Goal: Task Accomplishment & Management: Use online tool/utility

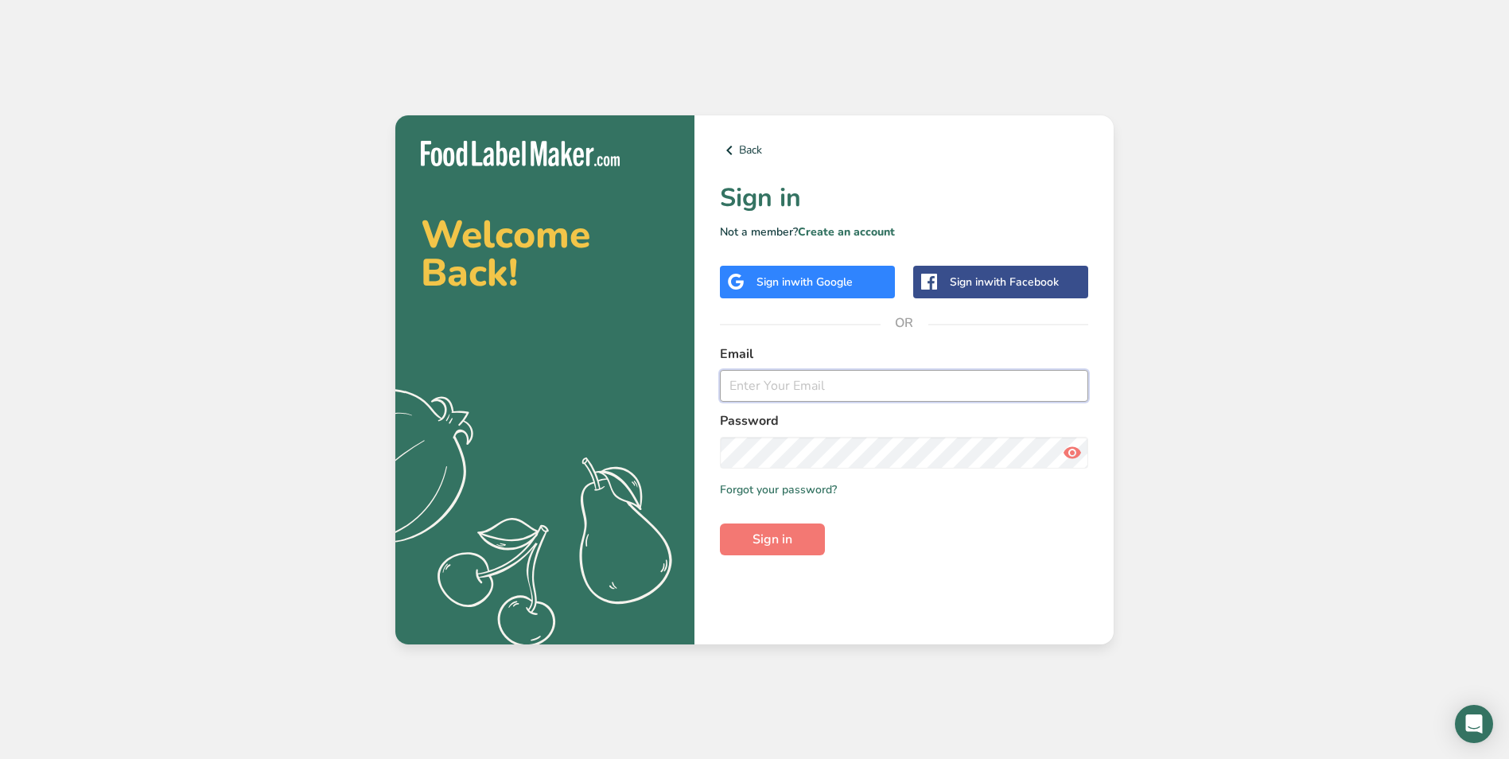
click at [788, 399] on input "email" at bounding box center [904, 386] width 368 height 32
type input "[EMAIL_ADDRESS][DOMAIN_NAME]"
click at [1071, 449] on icon at bounding box center [1072, 452] width 19 height 29
click at [791, 531] on button "Sign in" at bounding box center [772, 540] width 105 height 32
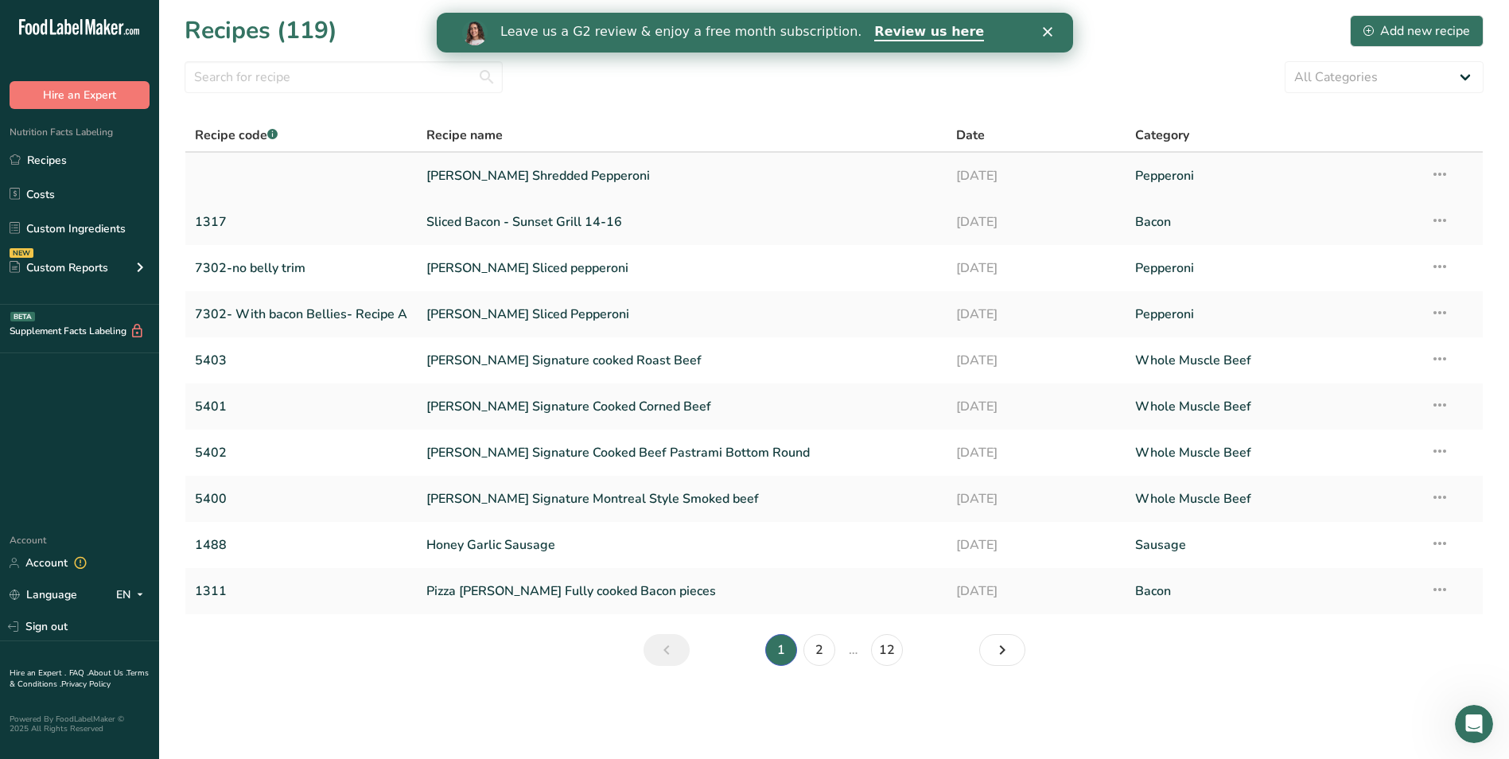
click at [473, 172] on link "[PERSON_NAME] Shredded Pepperoni" at bounding box center [681, 175] width 511 height 33
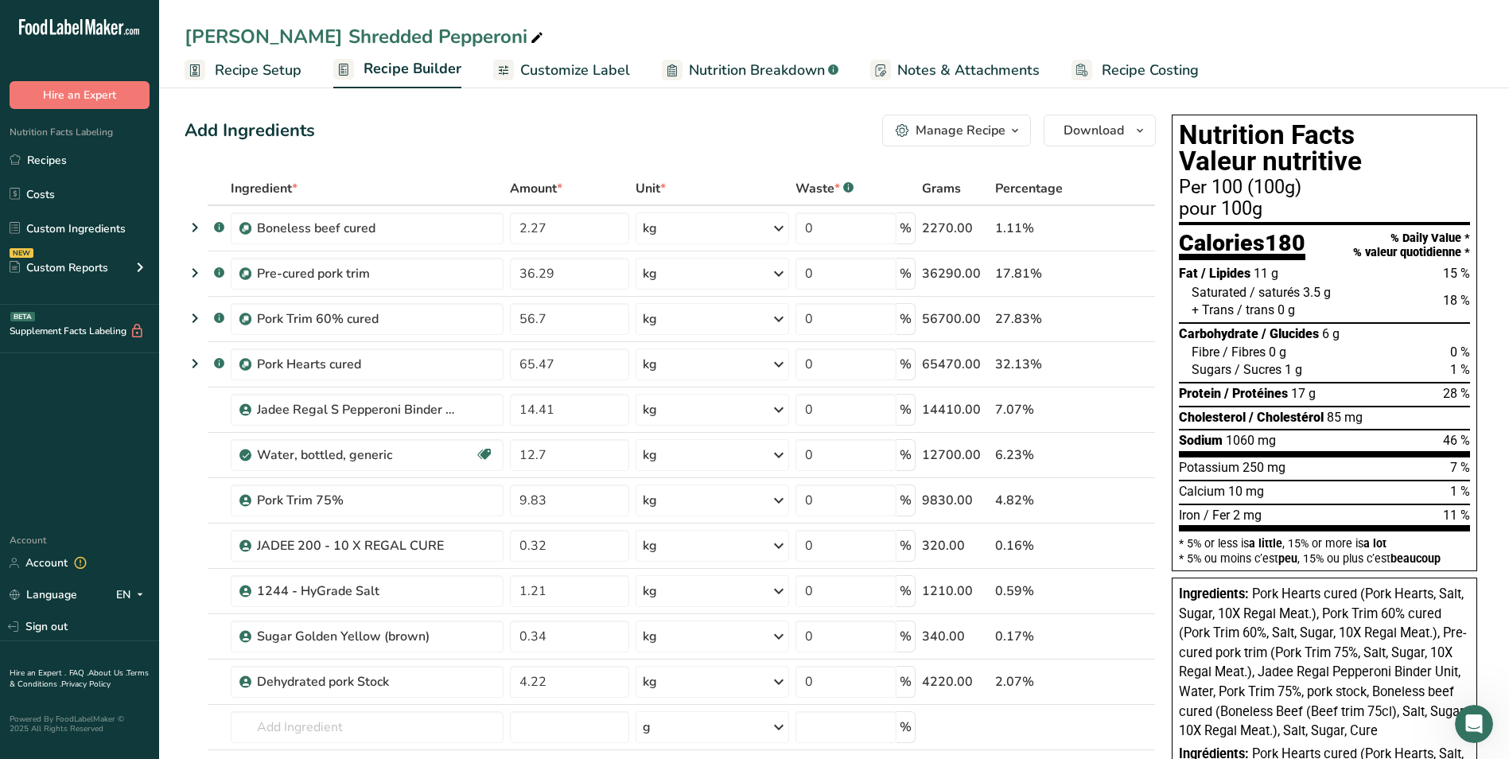
click at [782, 64] on span "Nutrition Breakdown" at bounding box center [757, 70] width 136 height 21
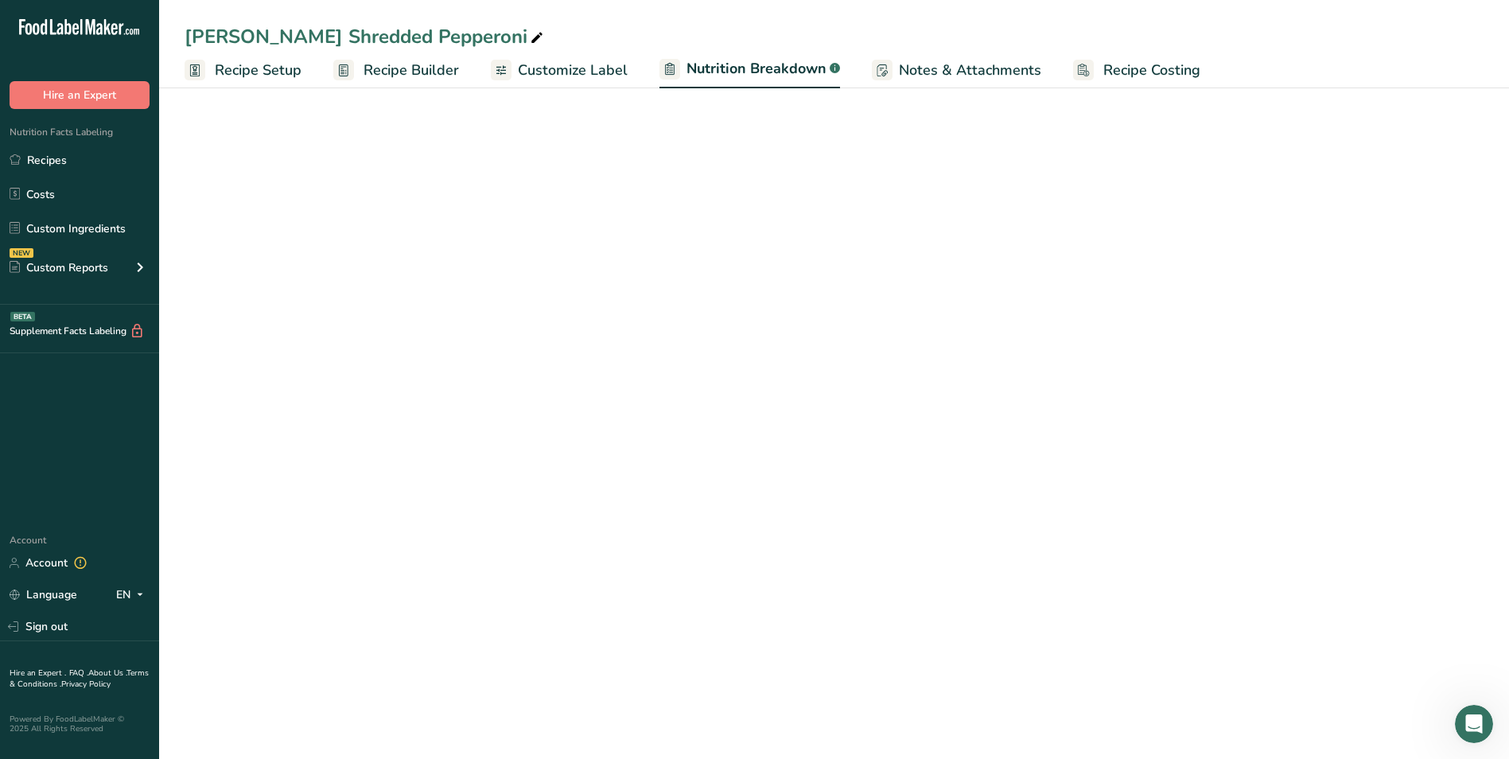
select select "Calories"
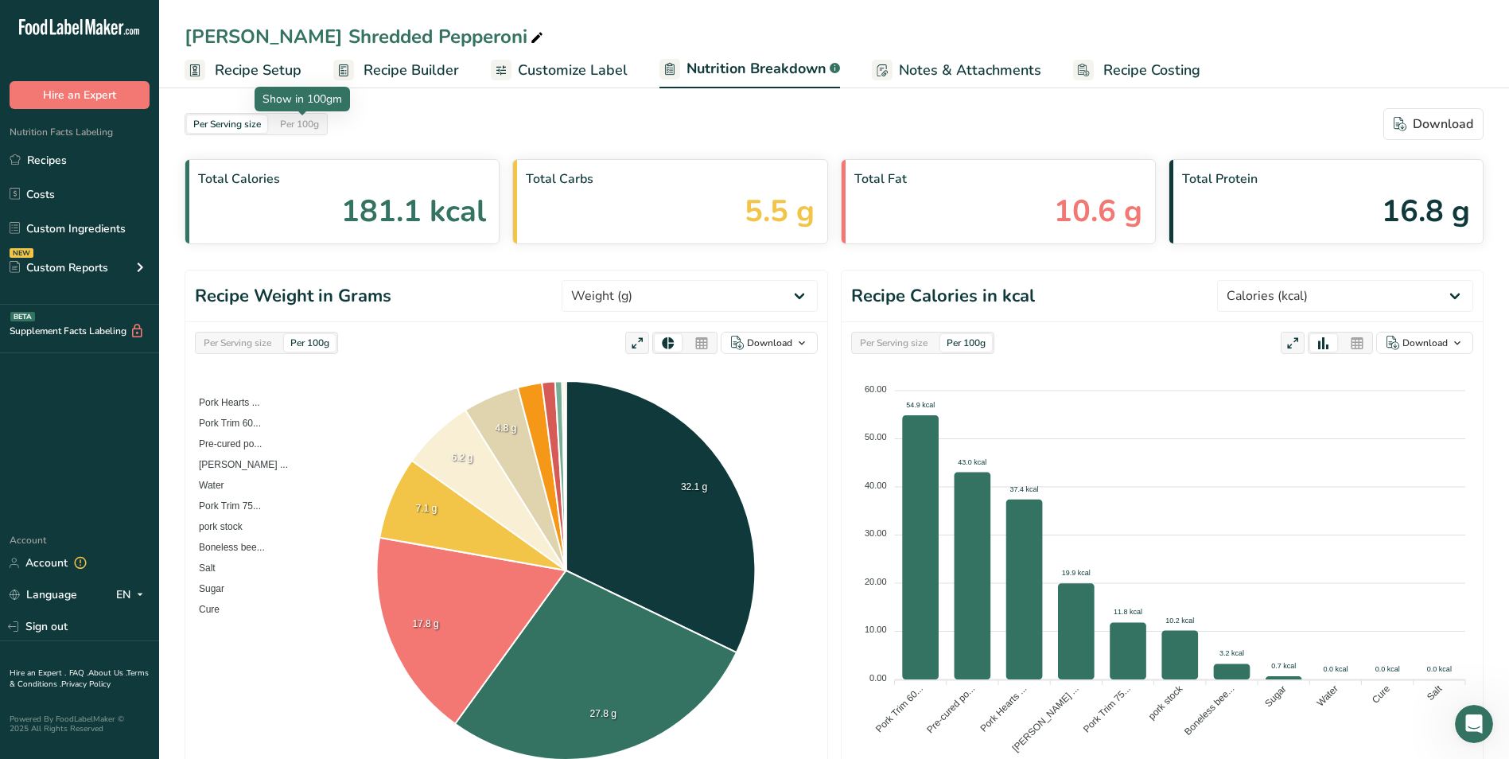
click at [313, 122] on div "Per 100g" at bounding box center [300, 124] width 52 height 18
click at [413, 68] on span "Recipe Builder" at bounding box center [411, 70] width 95 height 21
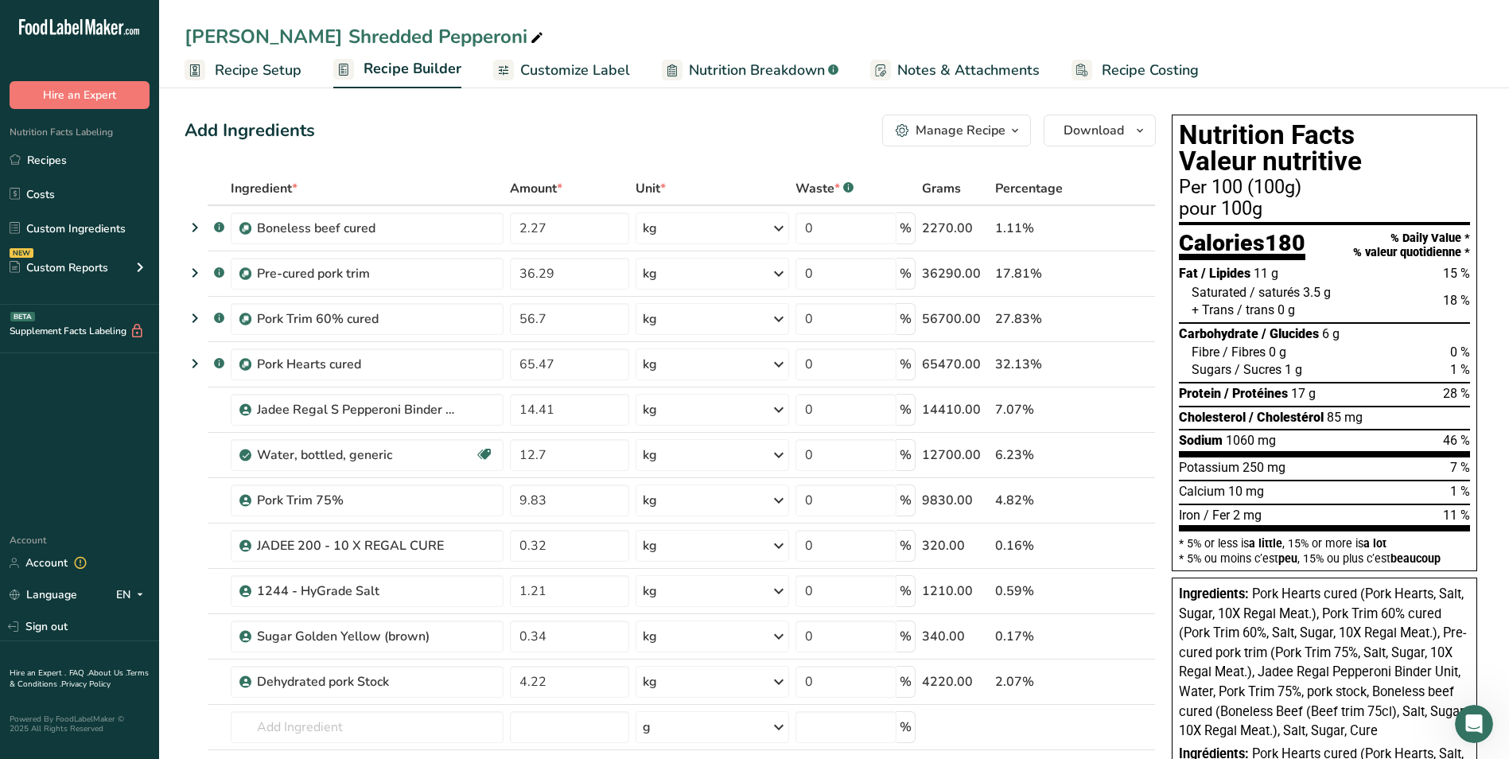
click at [272, 68] on span "Recipe Setup" at bounding box center [258, 70] width 87 height 21
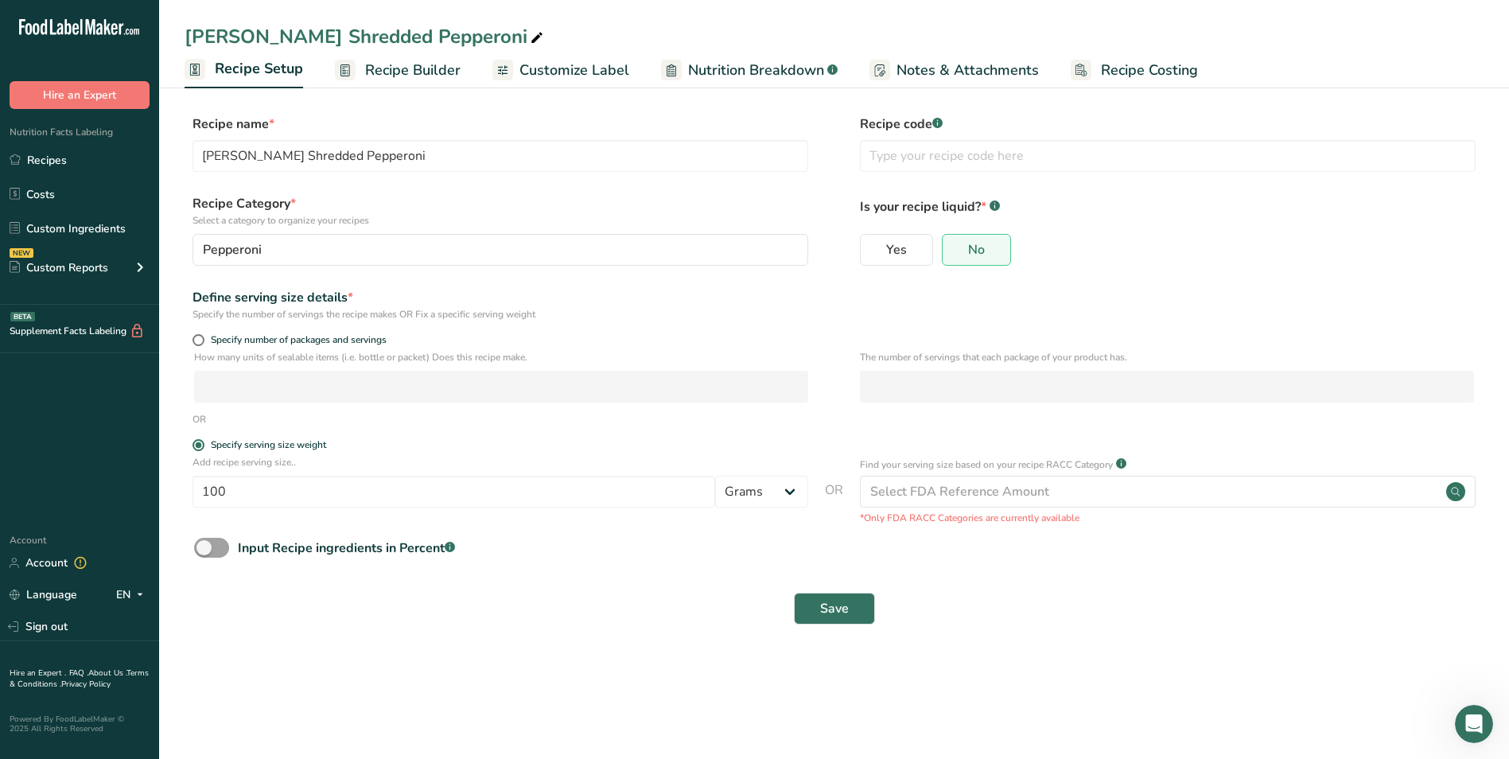
click at [428, 68] on span "Recipe Builder" at bounding box center [412, 70] width 95 height 21
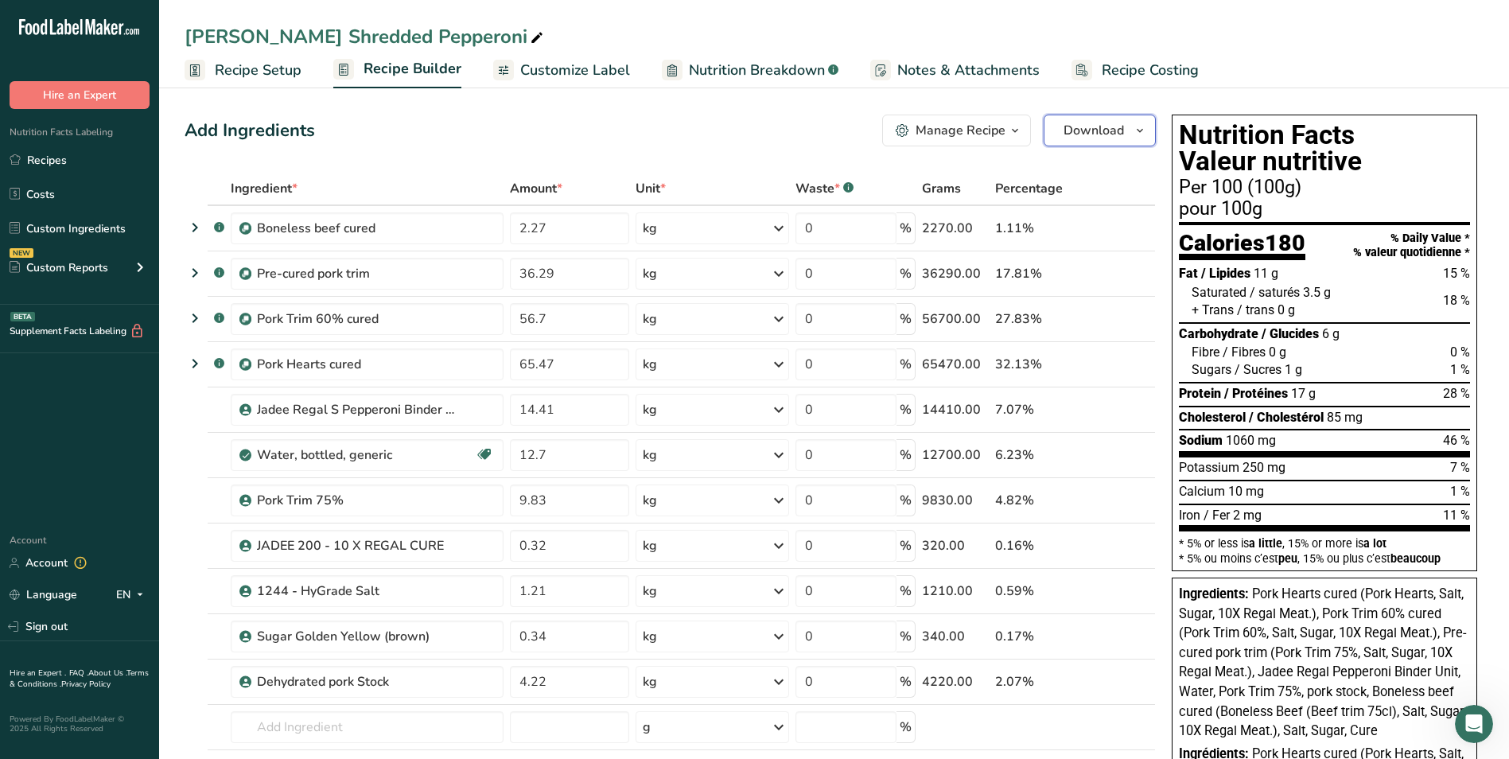
click at [1138, 127] on icon "button" at bounding box center [1140, 131] width 13 height 20
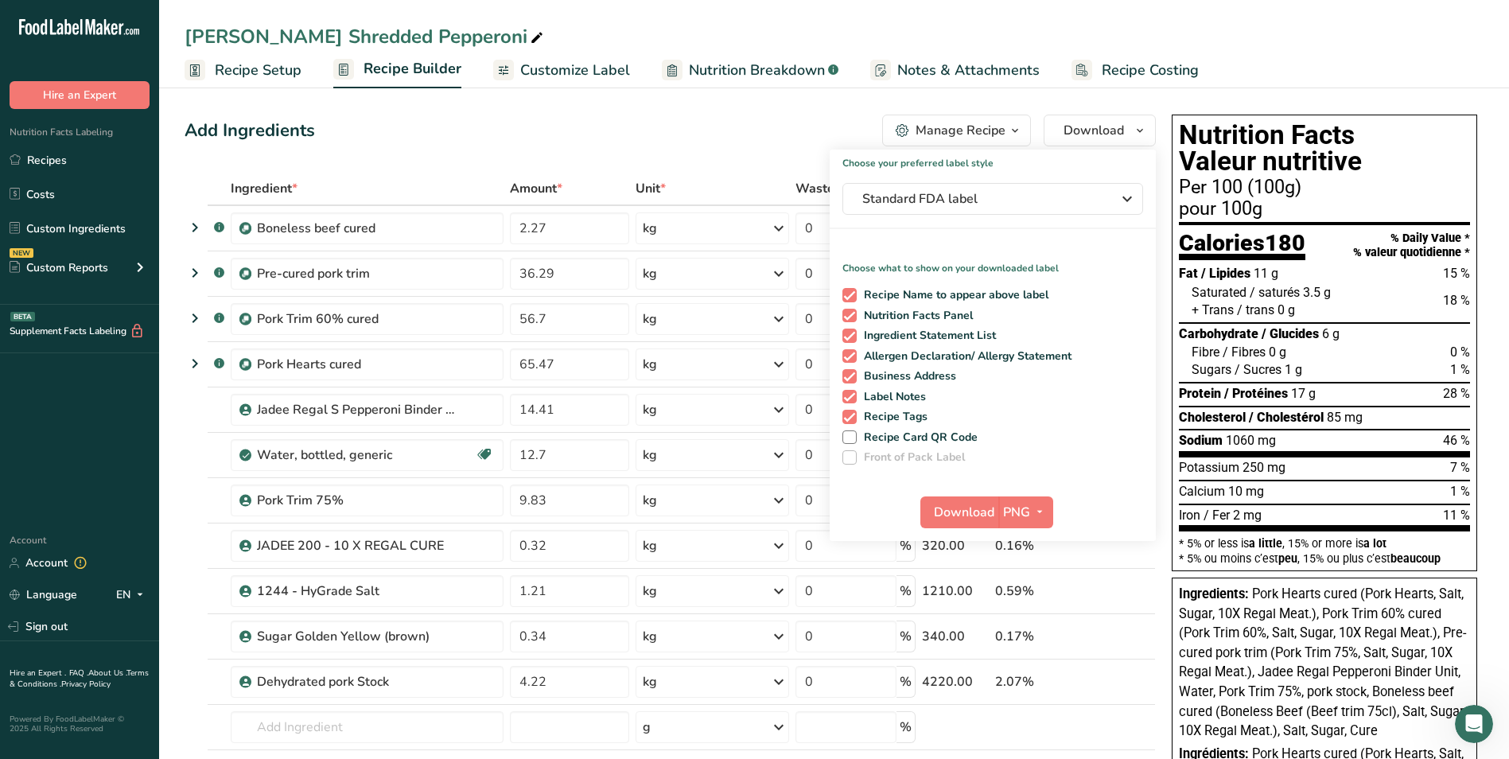
click at [1360, 41] on div "[PERSON_NAME] Shredded Pepperoni" at bounding box center [834, 36] width 1350 height 29
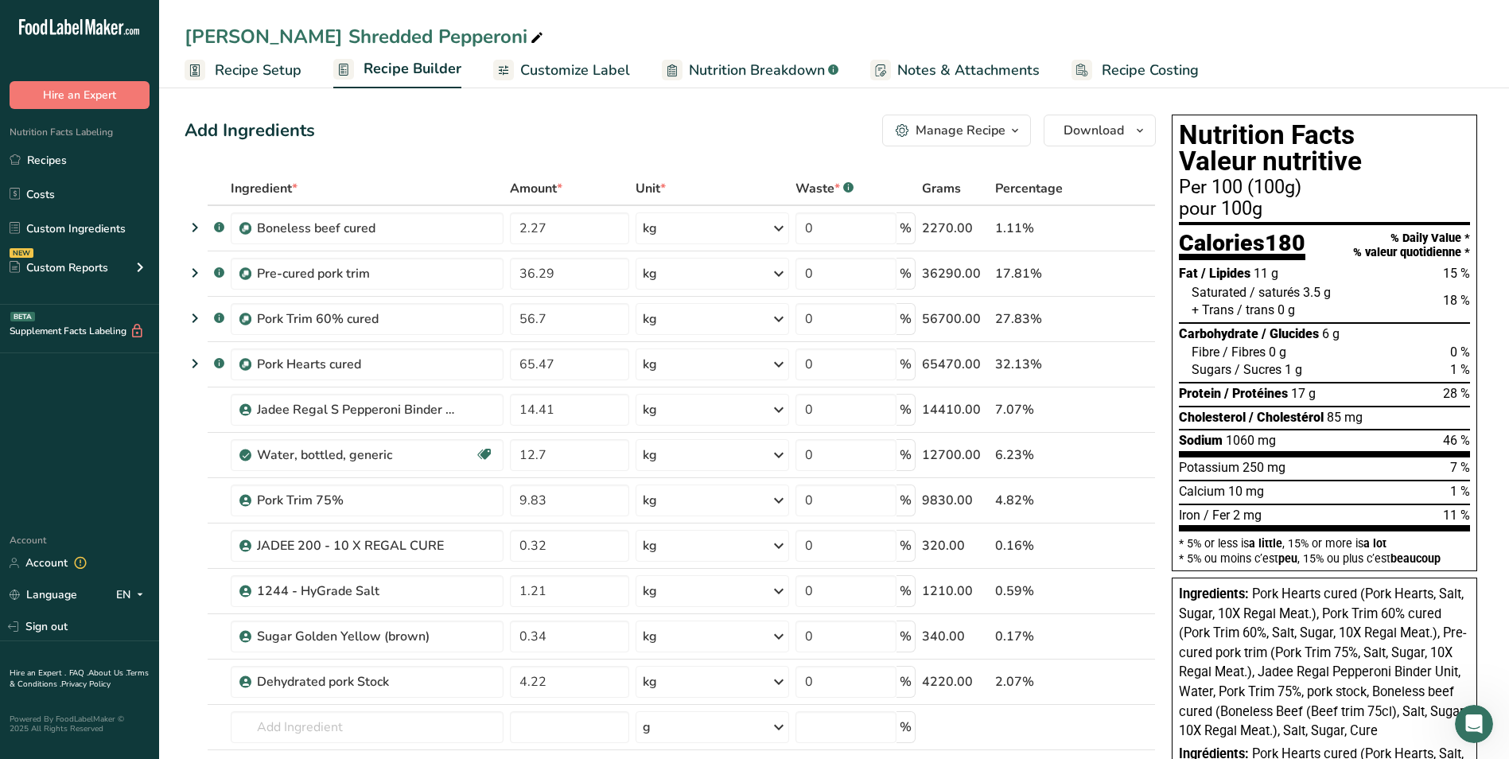
click at [1018, 132] on icon "button" at bounding box center [1015, 131] width 13 height 20
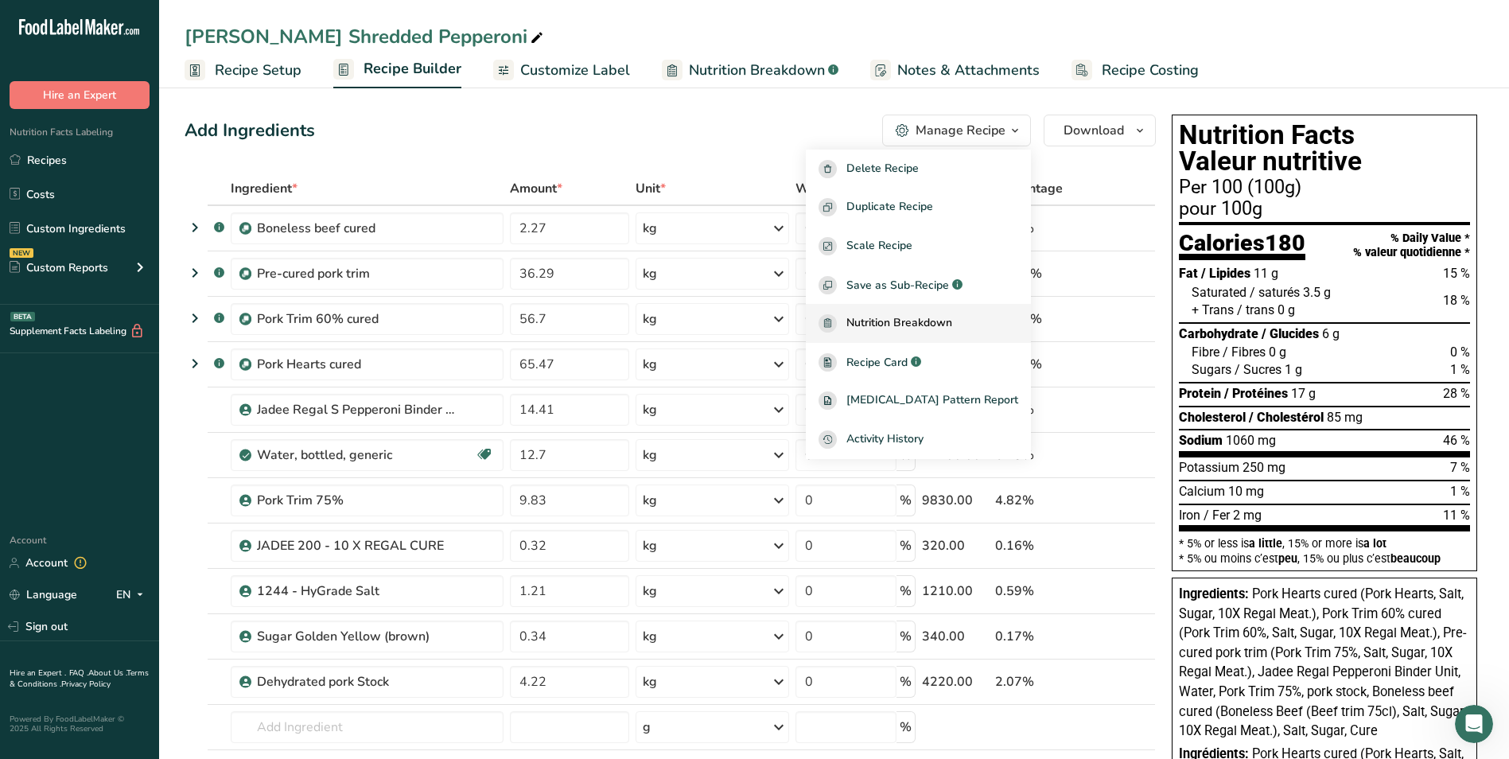
click at [952, 325] on span "Nutrition Breakdown" at bounding box center [900, 323] width 106 height 18
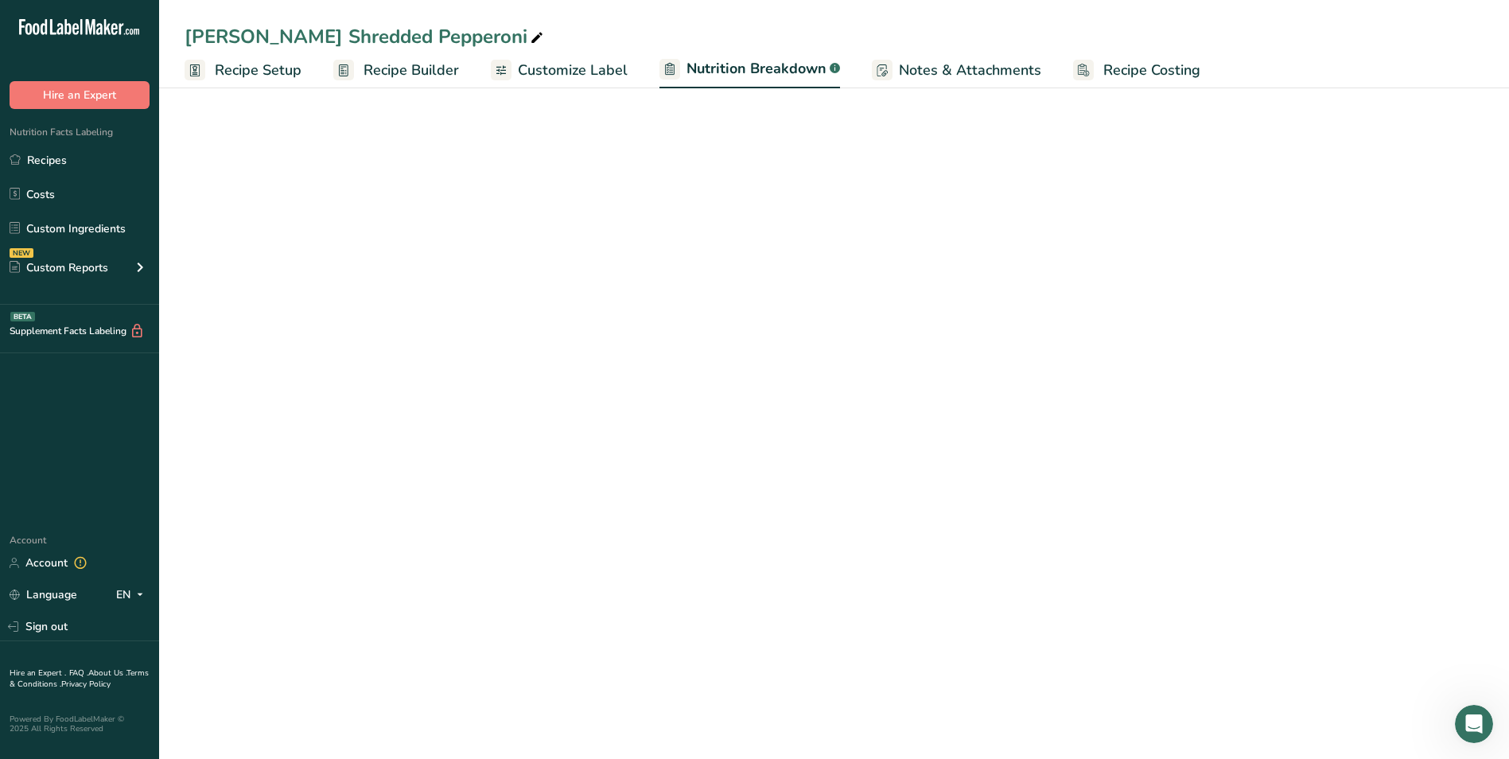
select select "Calories"
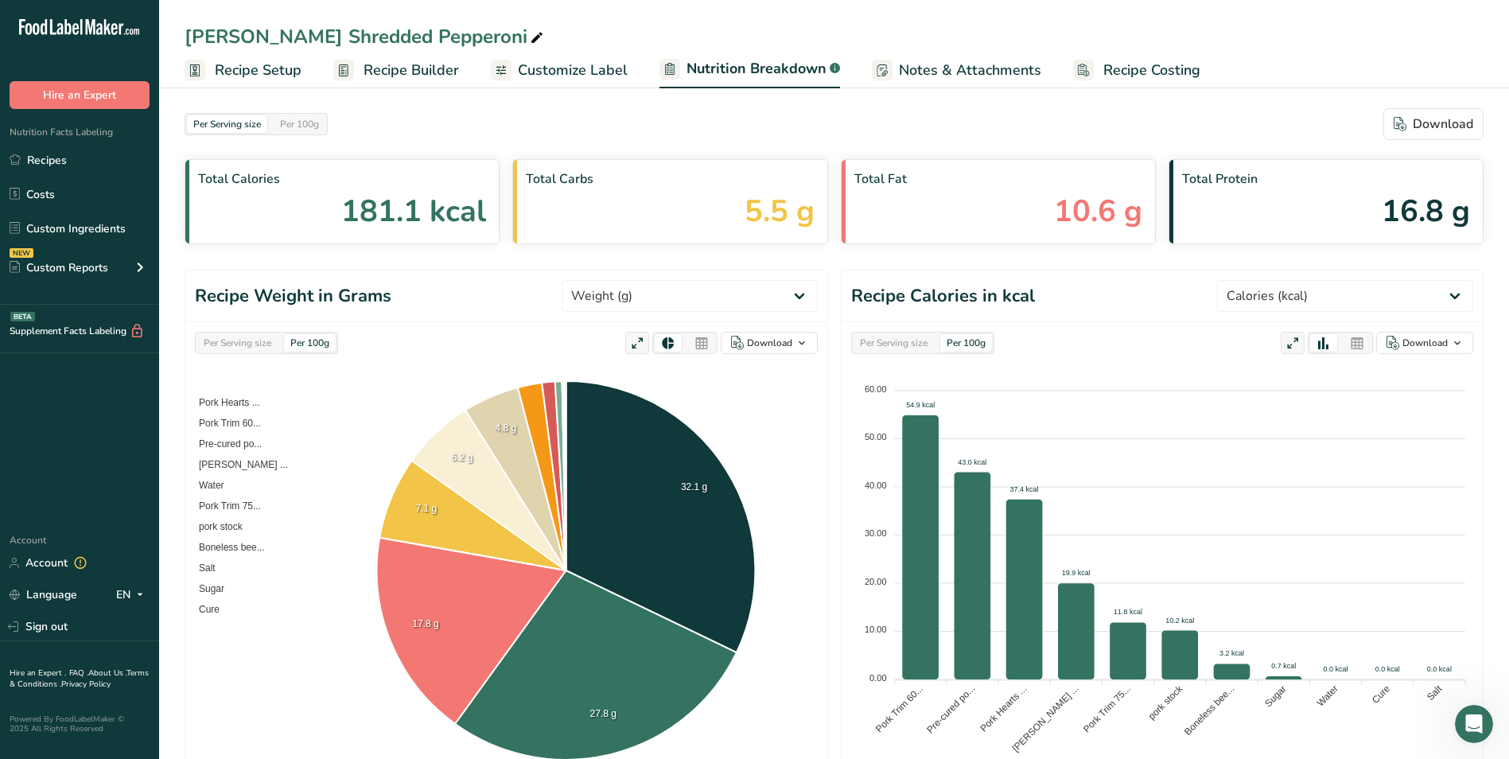
click at [1358, 341] on icon at bounding box center [1357, 344] width 14 height 22
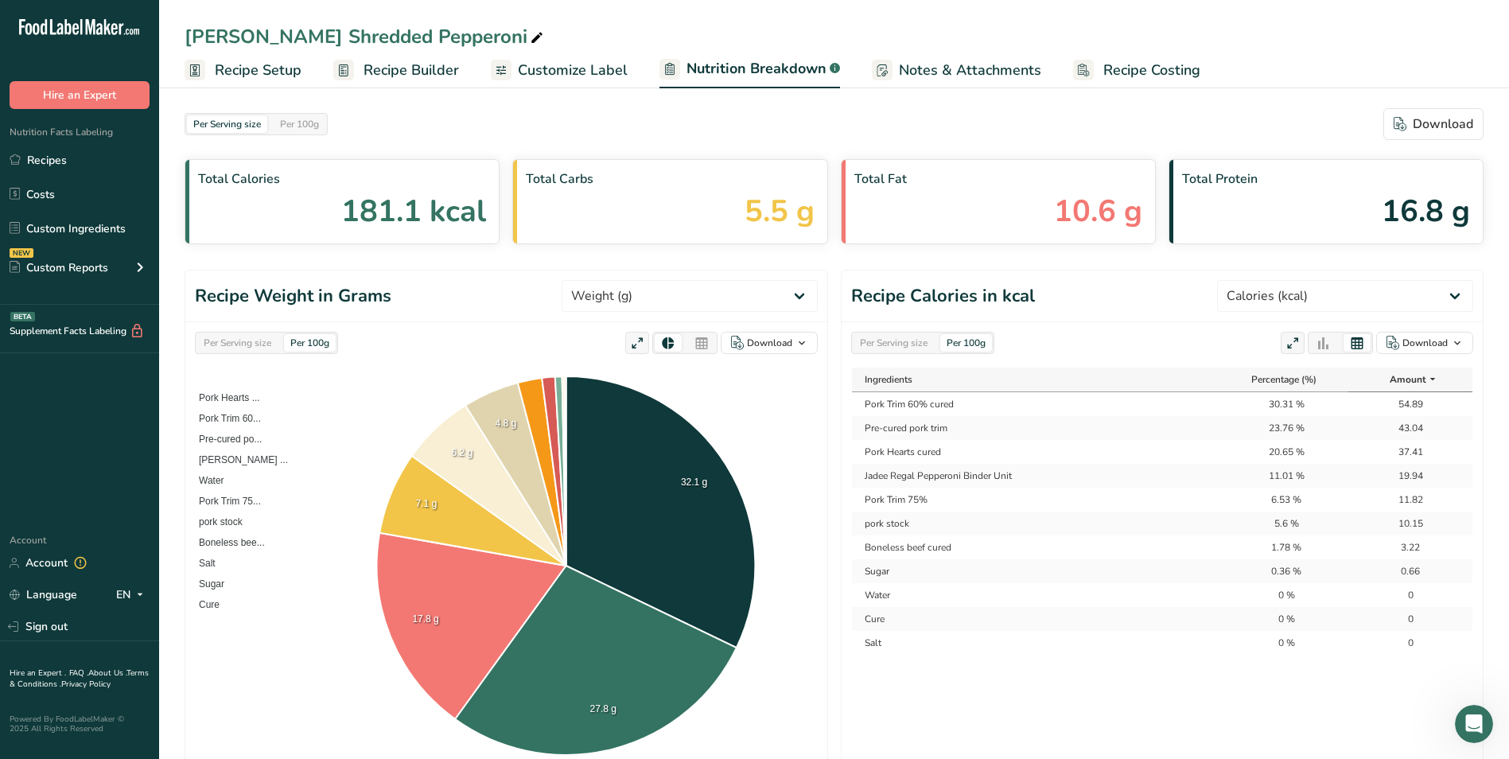
click at [1318, 344] on icon at bounding box center [1324, 344] width 14 height 22
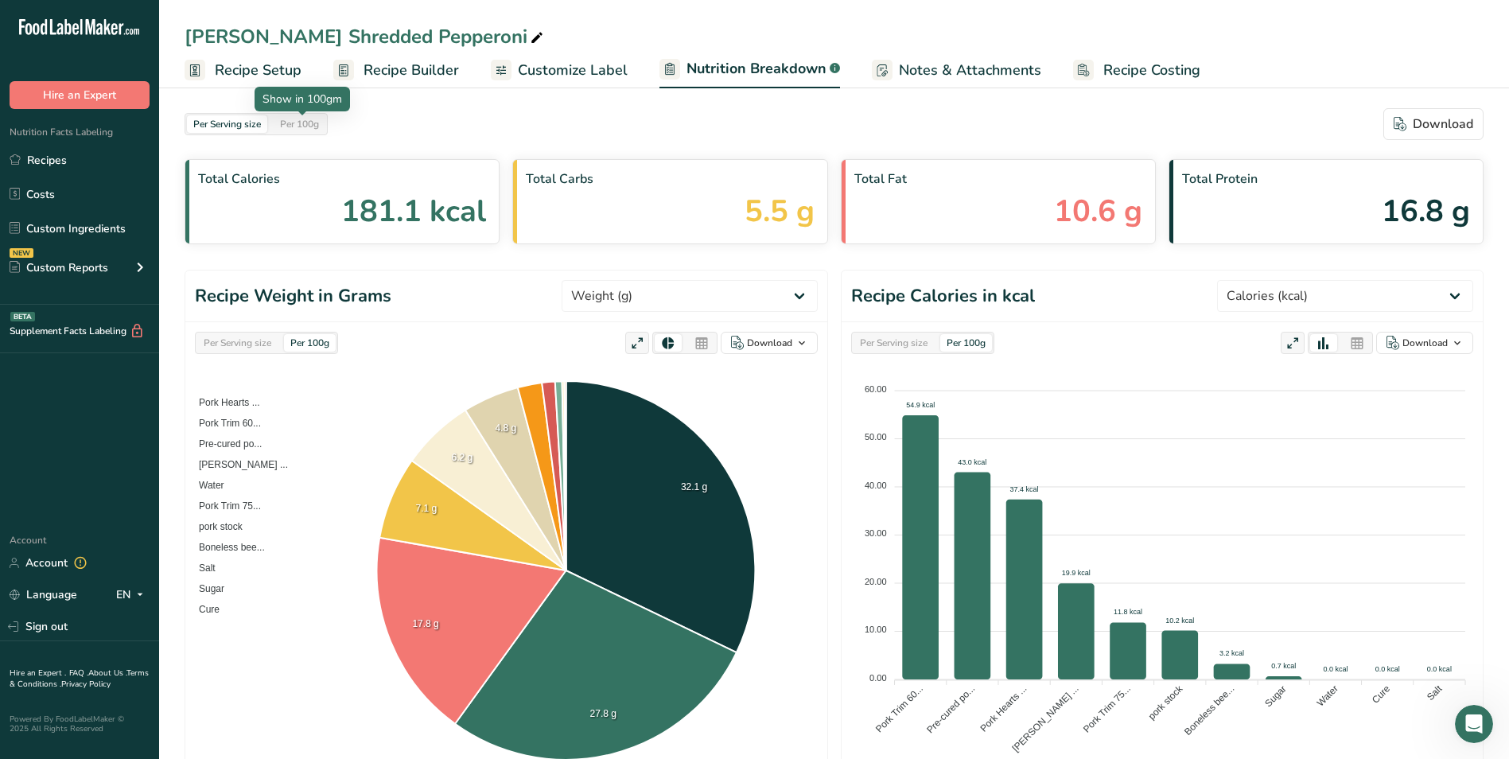
click at [312, 124] on div "Per 100g" at bounding box center [300, 124] width 52 height 18
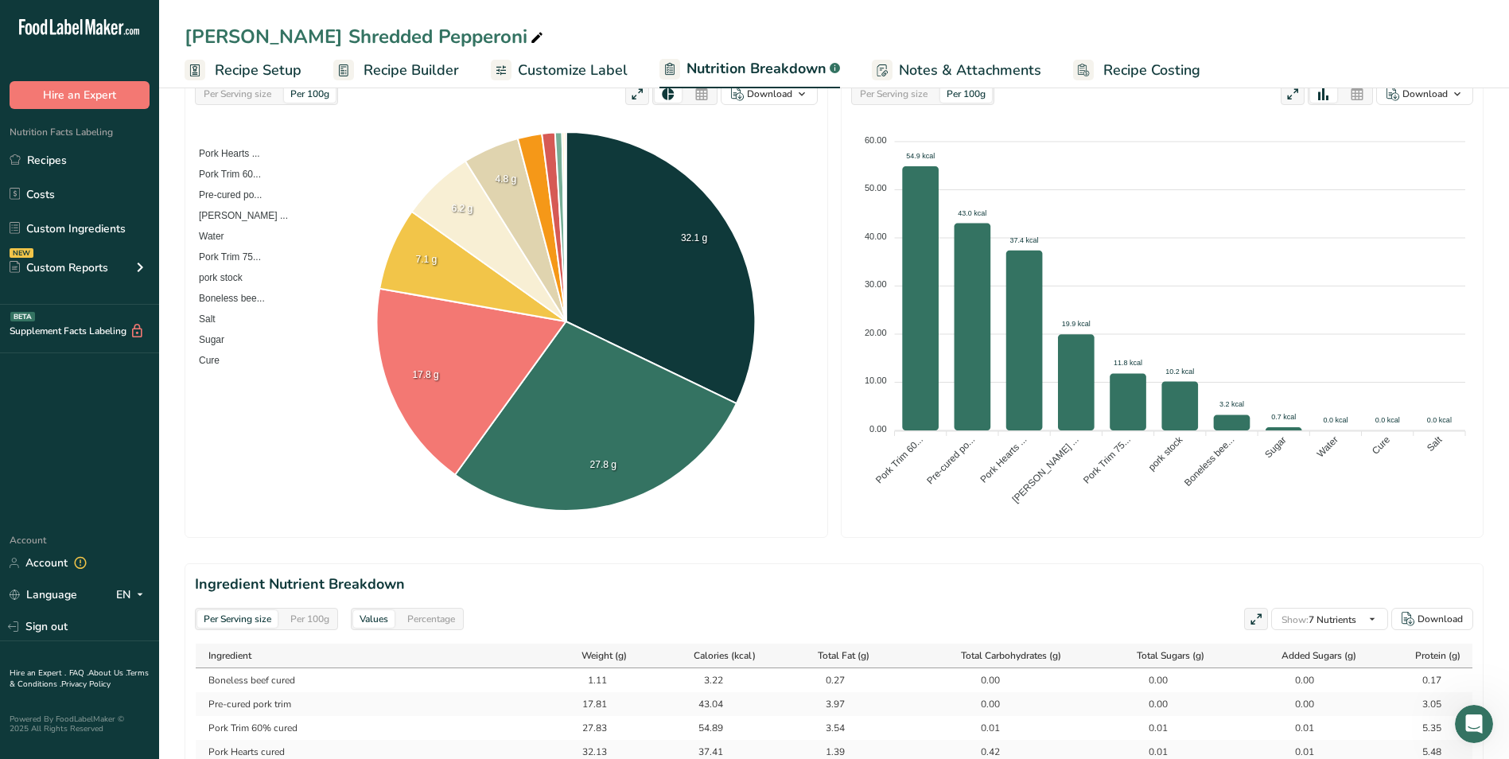
scroll to position [398, 0]
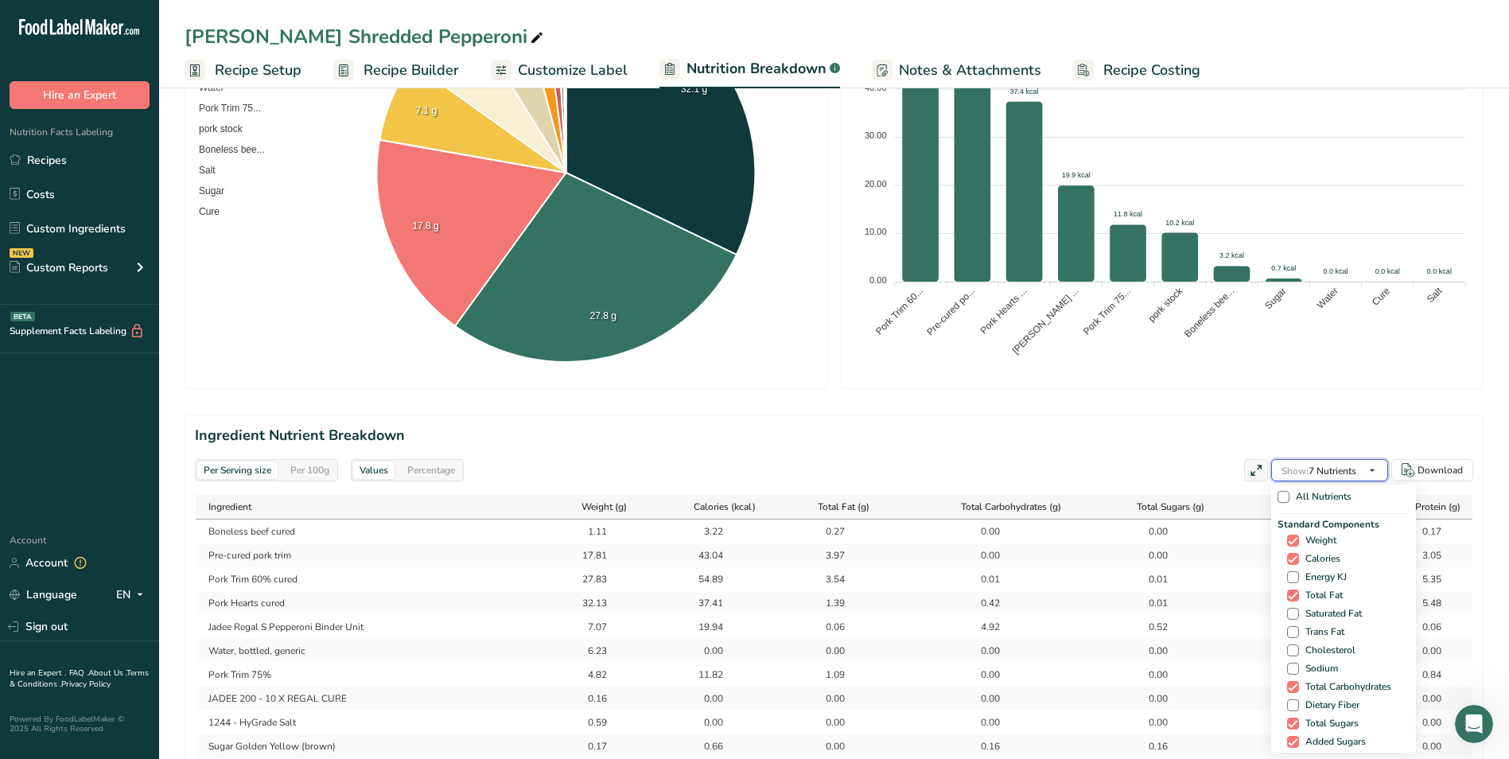
click at [1373, 469] on icon "button" at bounding box center [1372, 471] width 13 height 20
click at [1283, 496] on span at bounding box center [1284, 497] width 12 height 12
click at [1283, 496] on input "All Nutrients" at bounding box center [1283, 497] width 10 height 10
checkbox input "true"
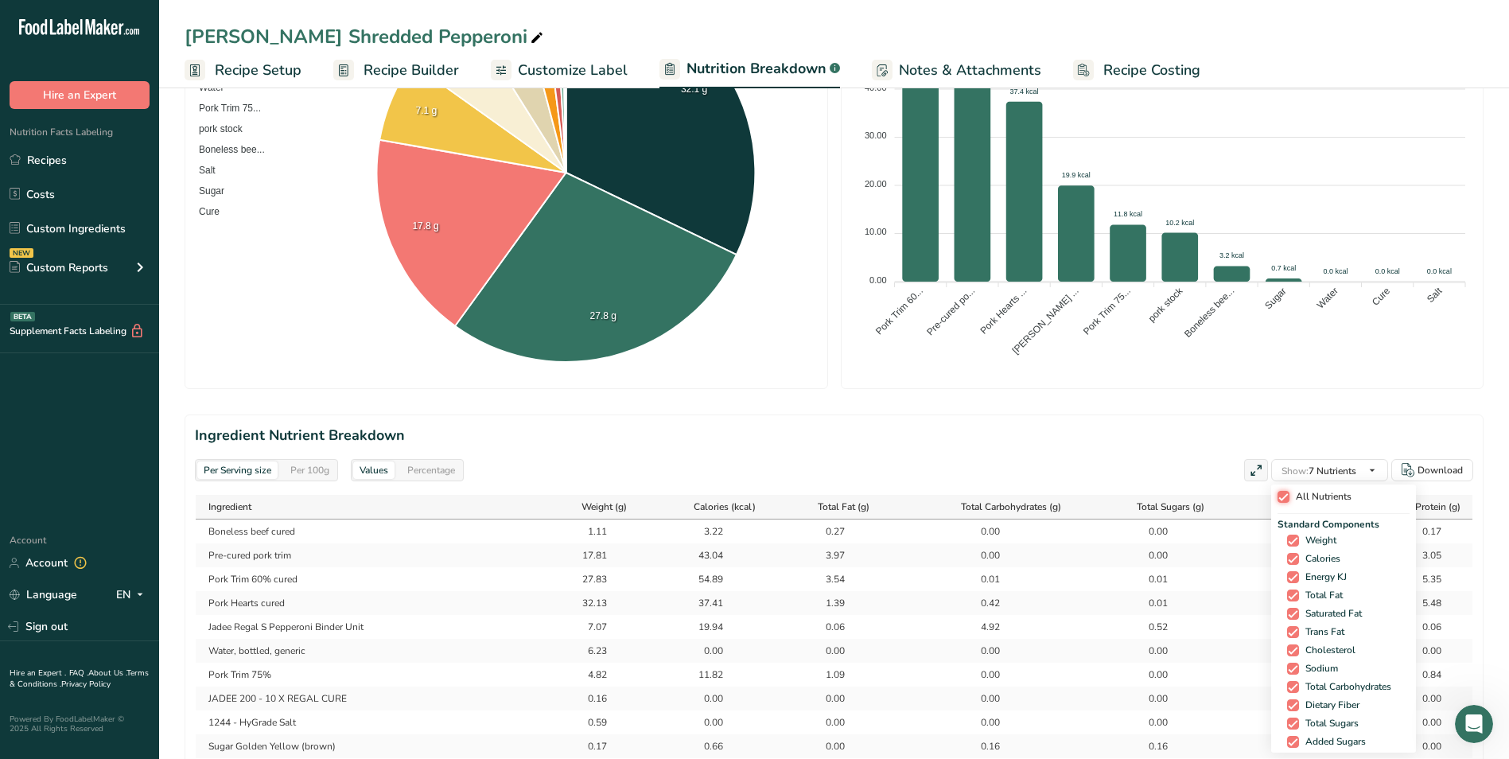
checkbox input "true"
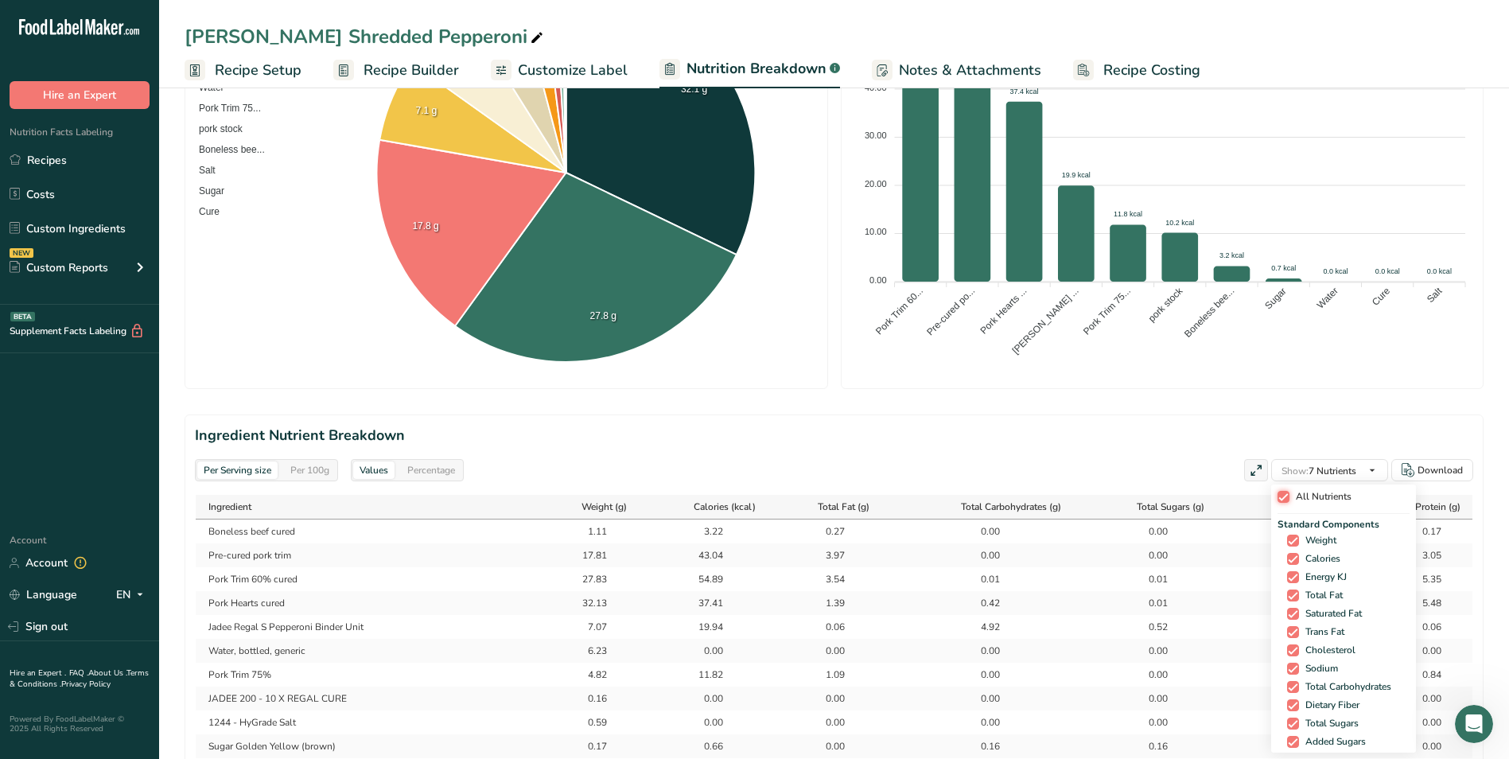
checkbox input "true"
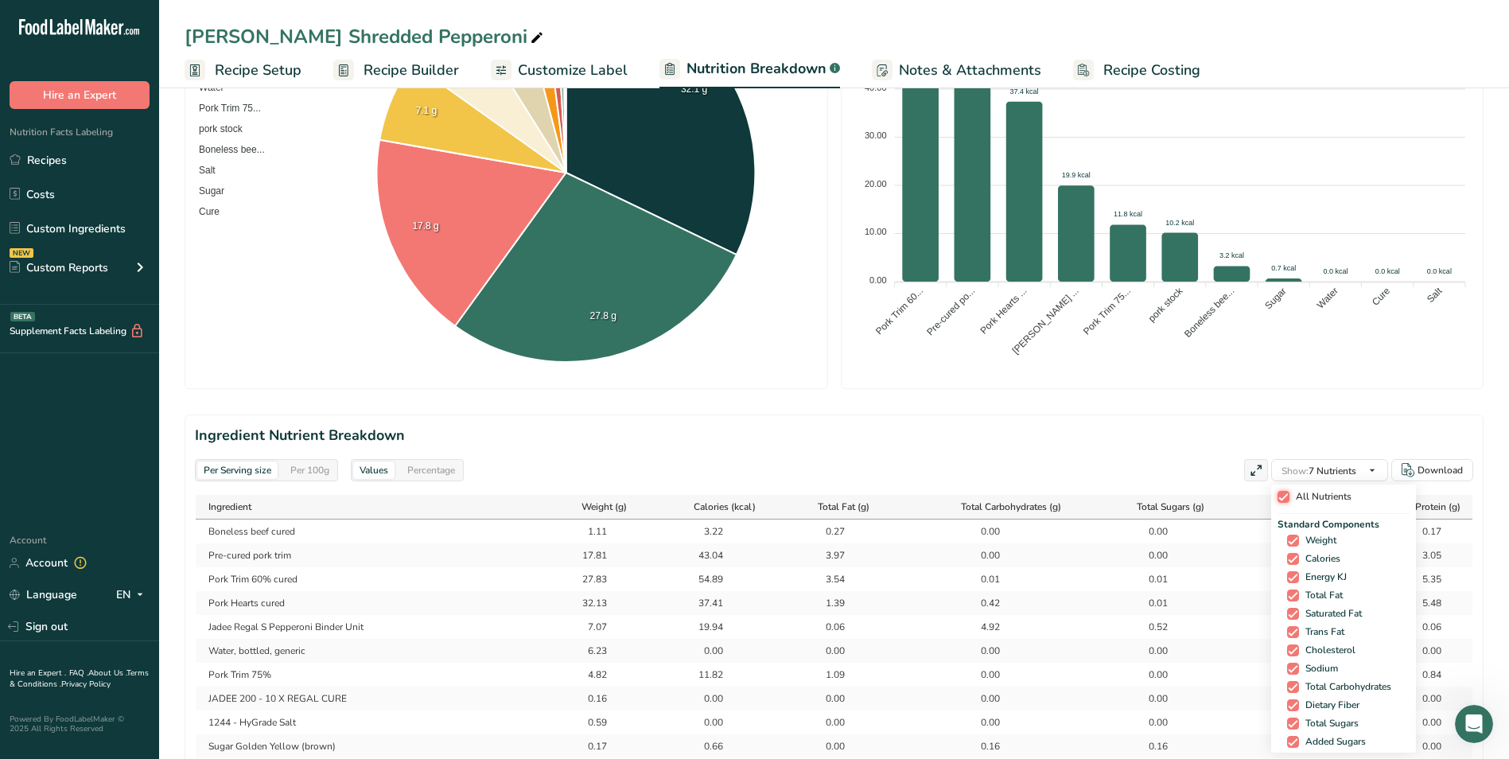
checkbox input "true"
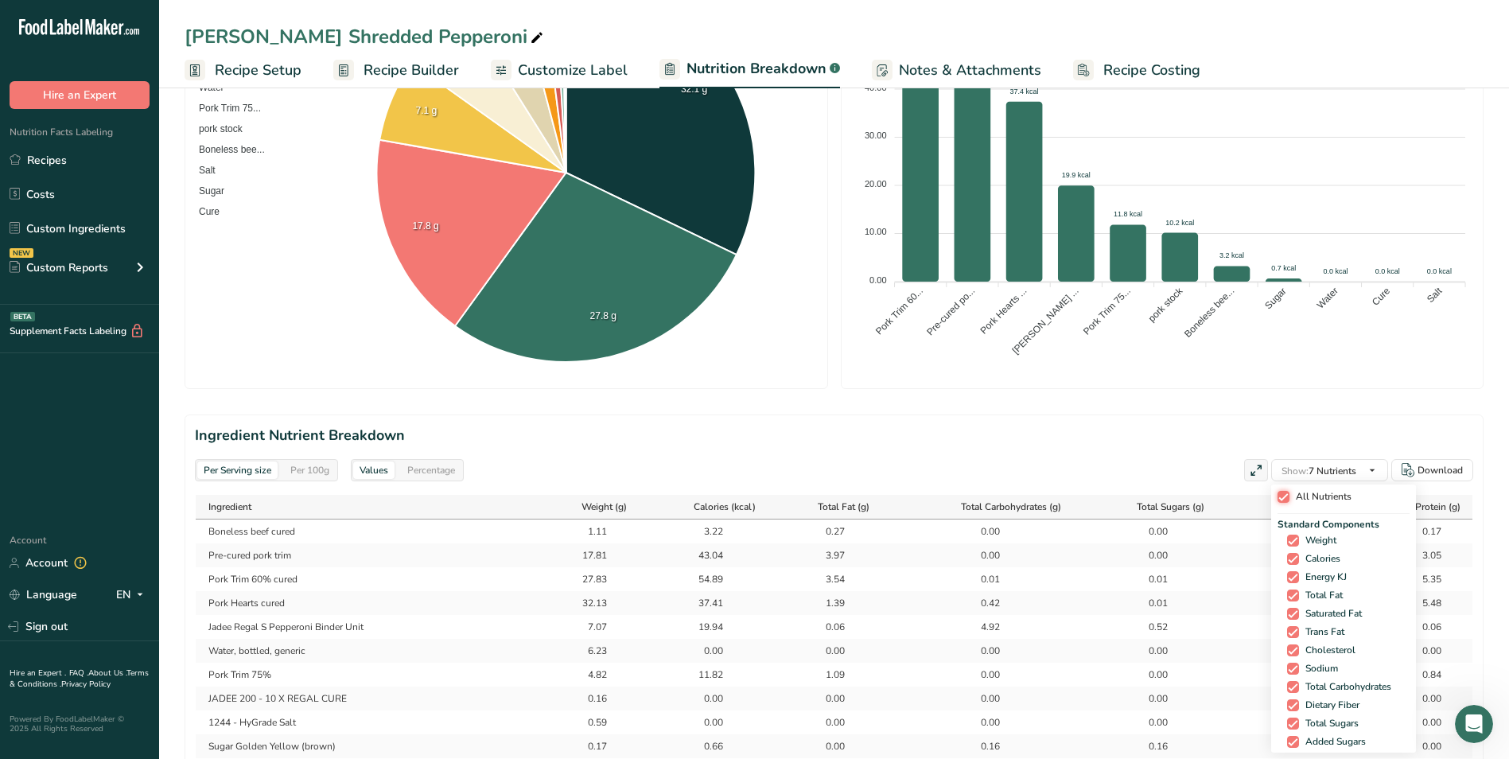
checkbox input "true"
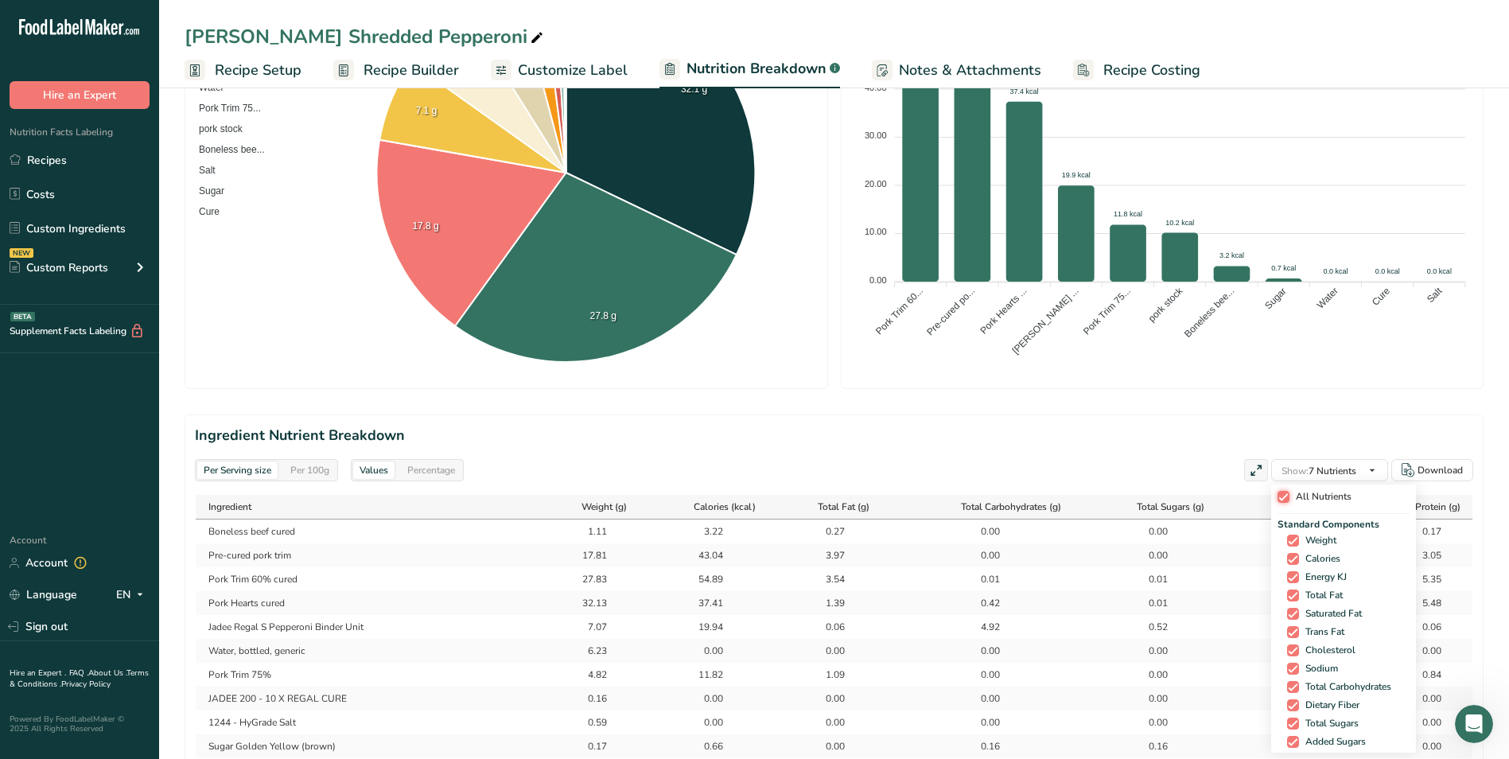
checkbox input "true"
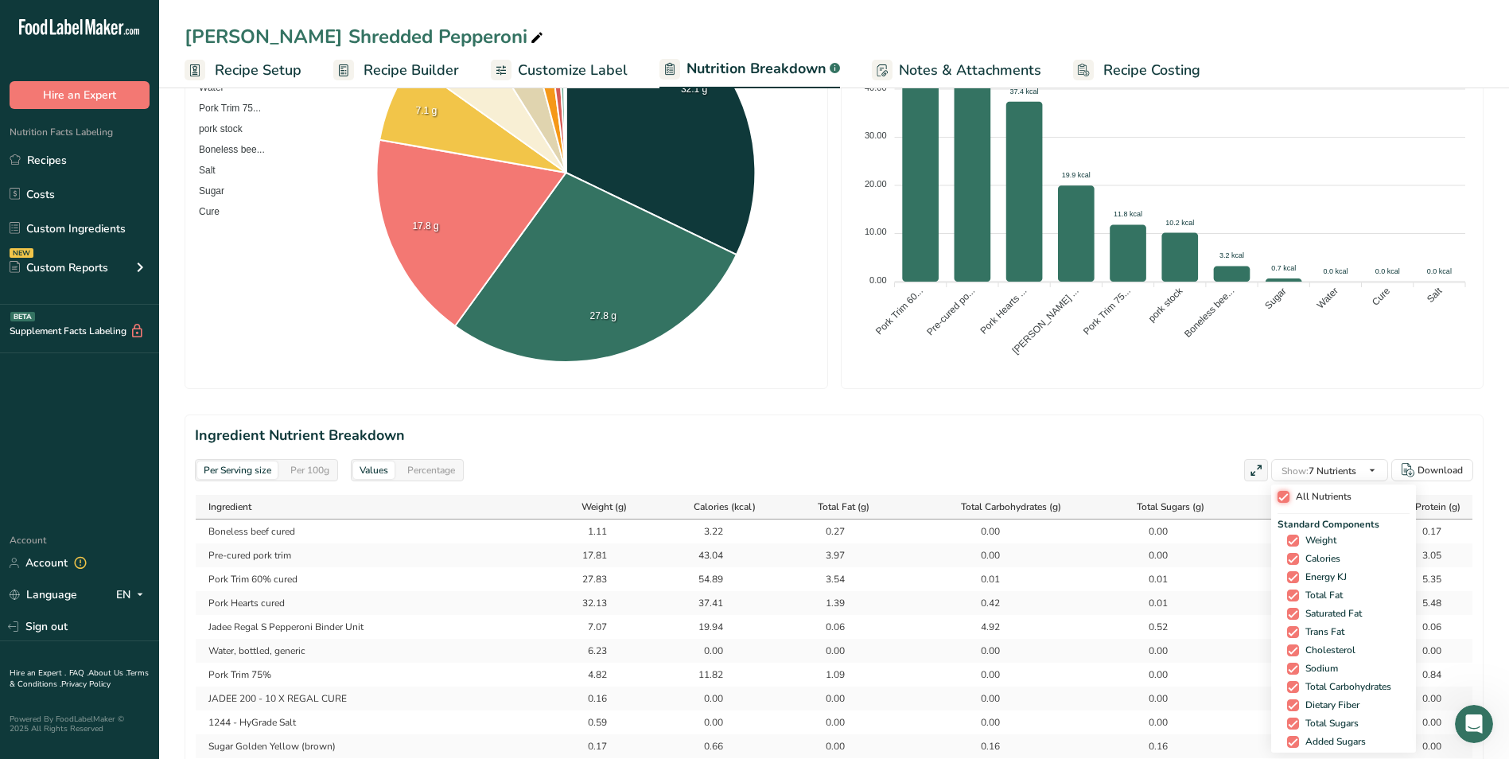
checkbox input "true"
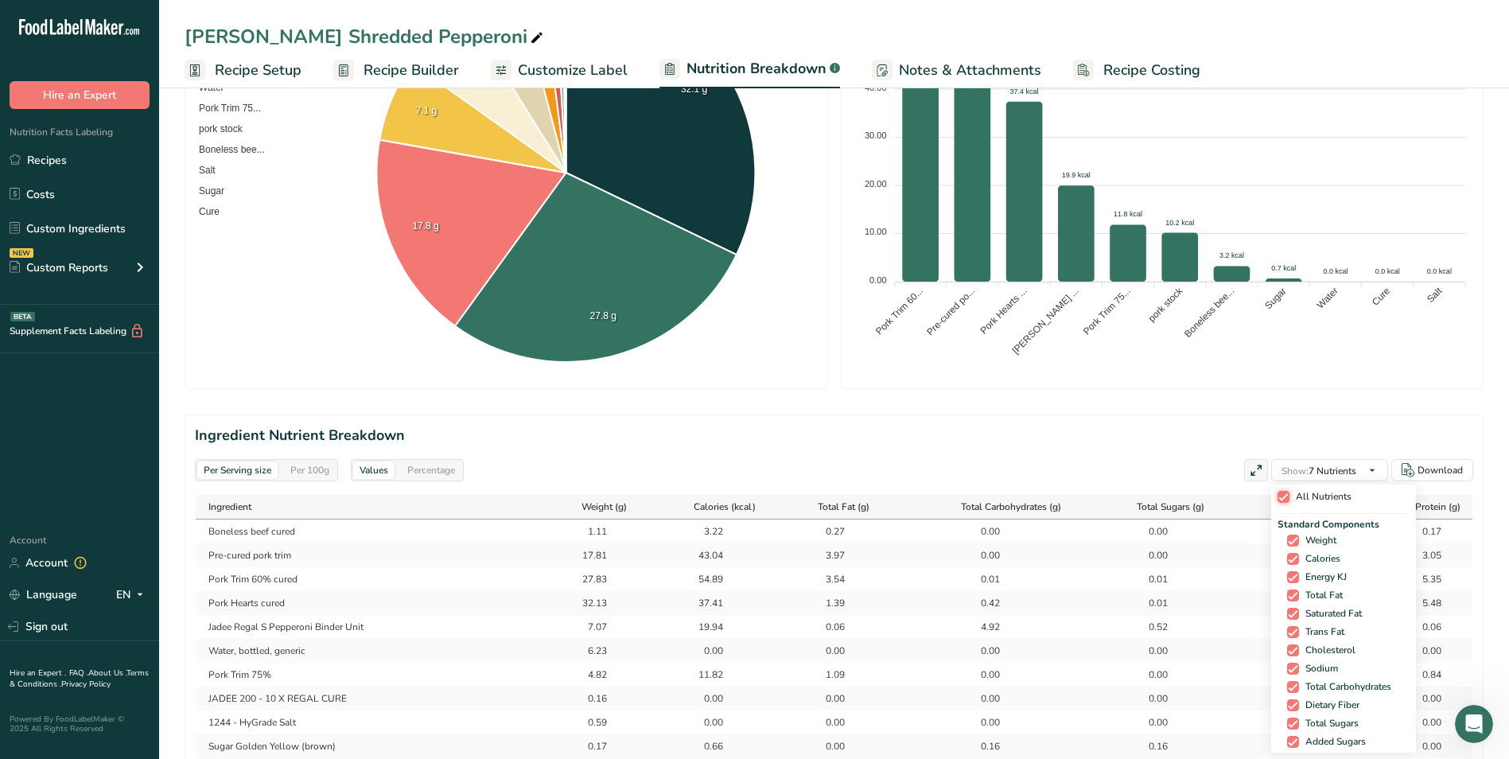
checkbox input "true"
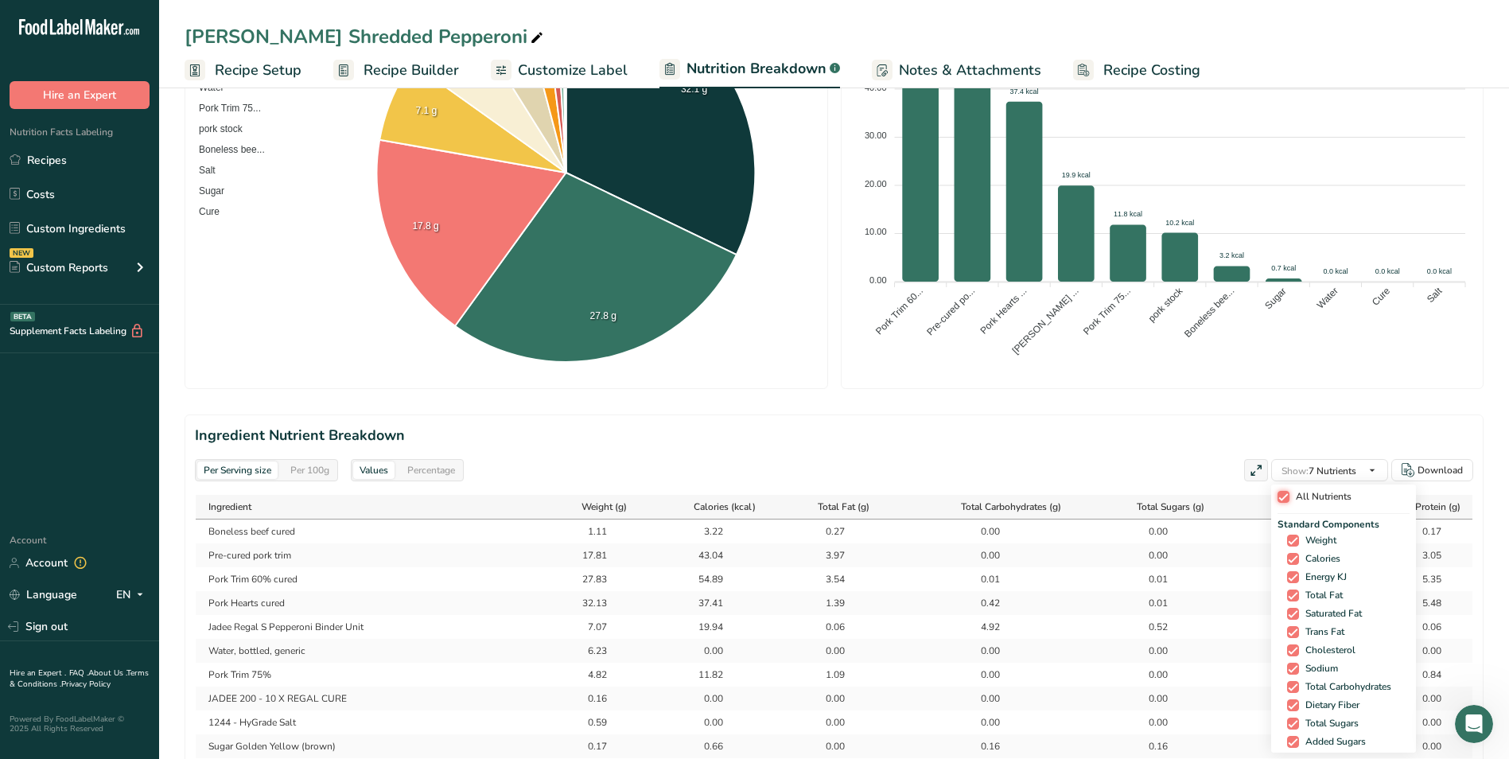
checkbox input "true"
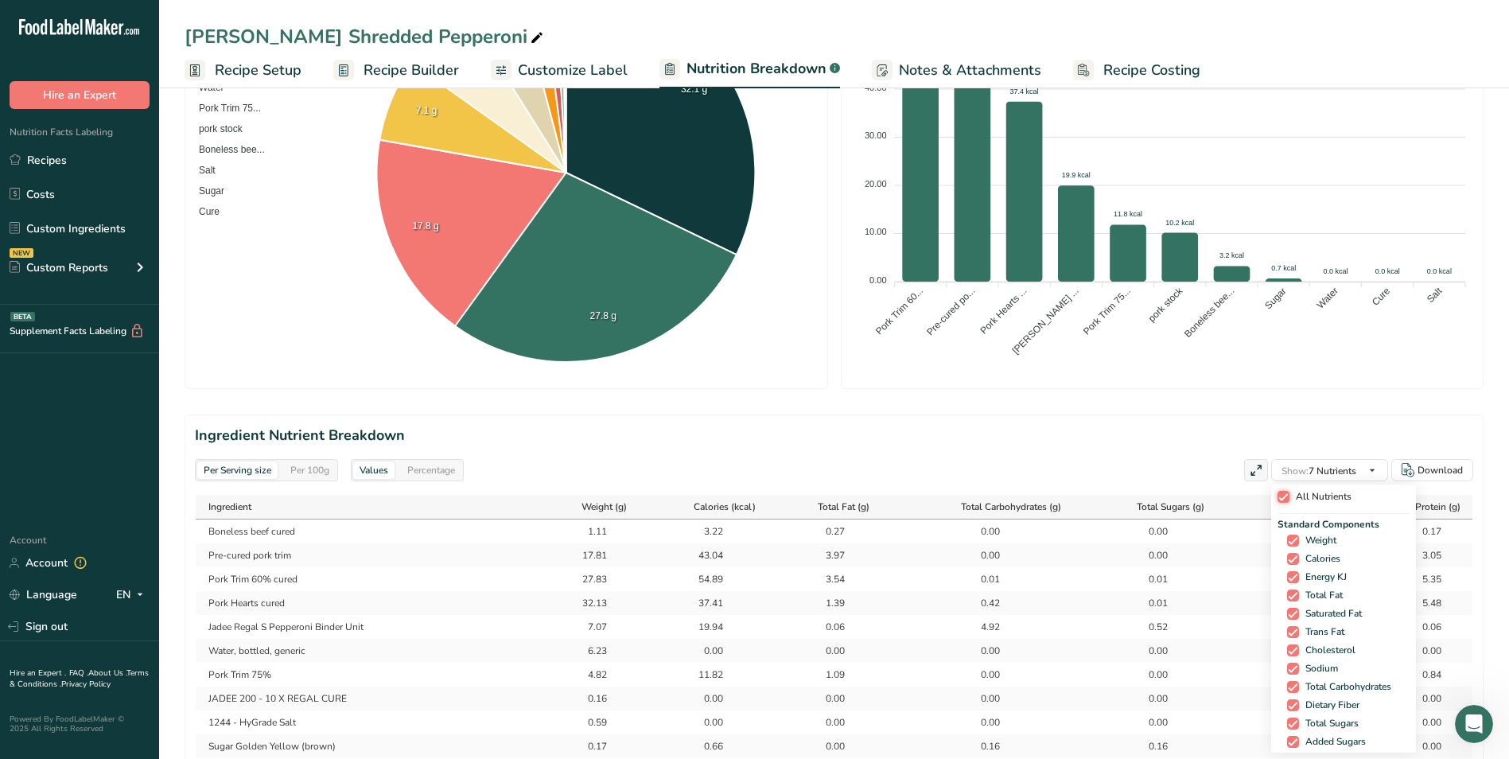
checkbox input "true"
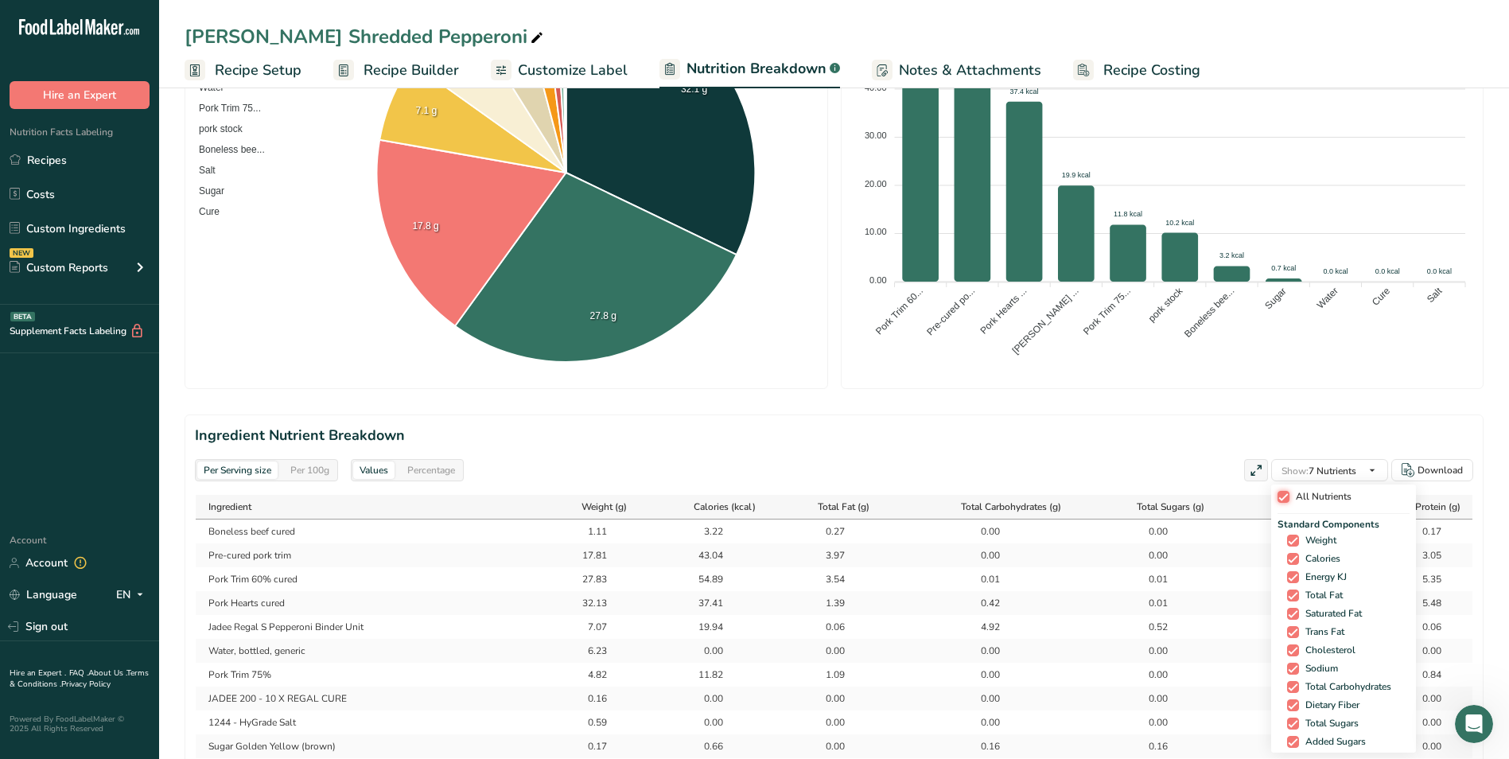
checkbox input "true"
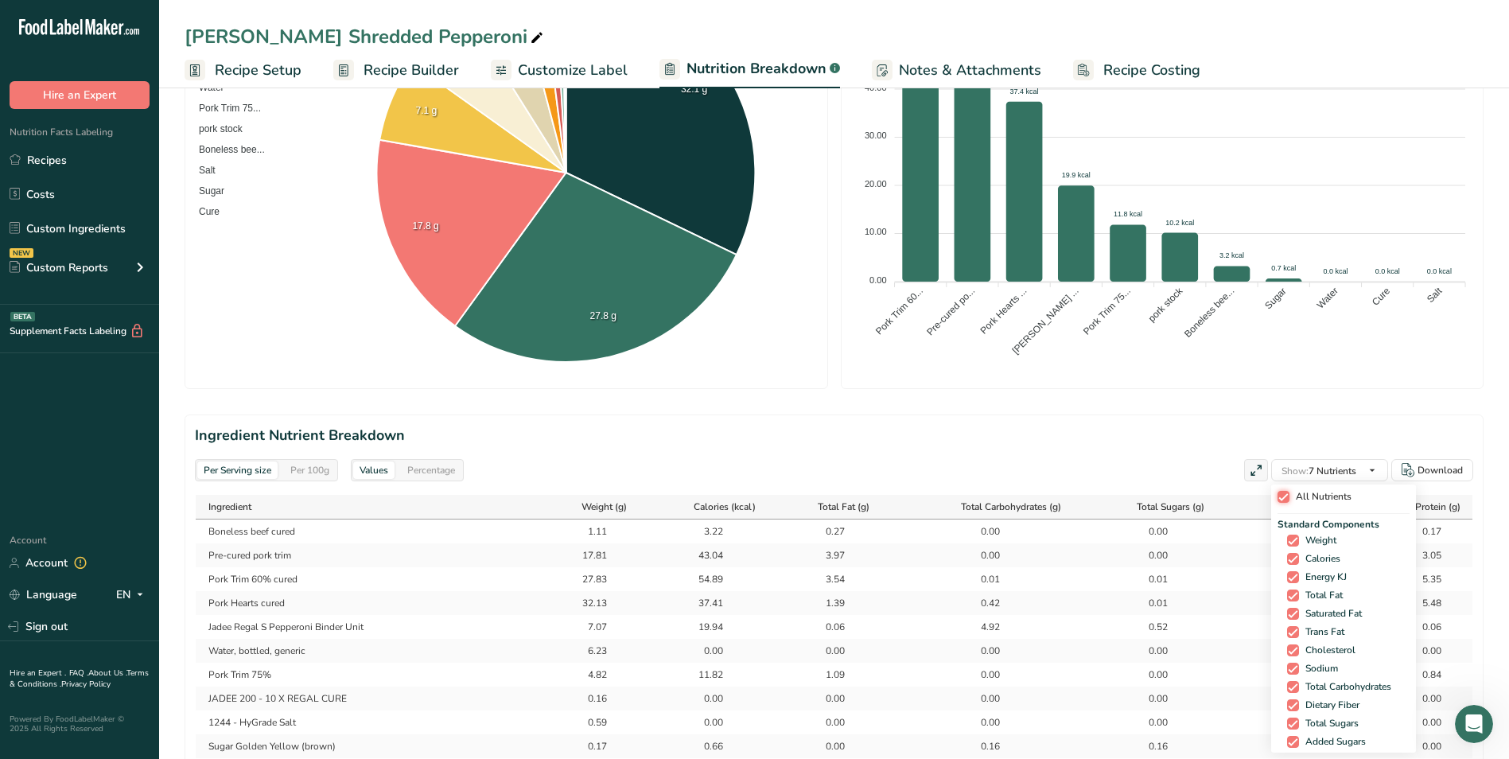
checkbox input "true"
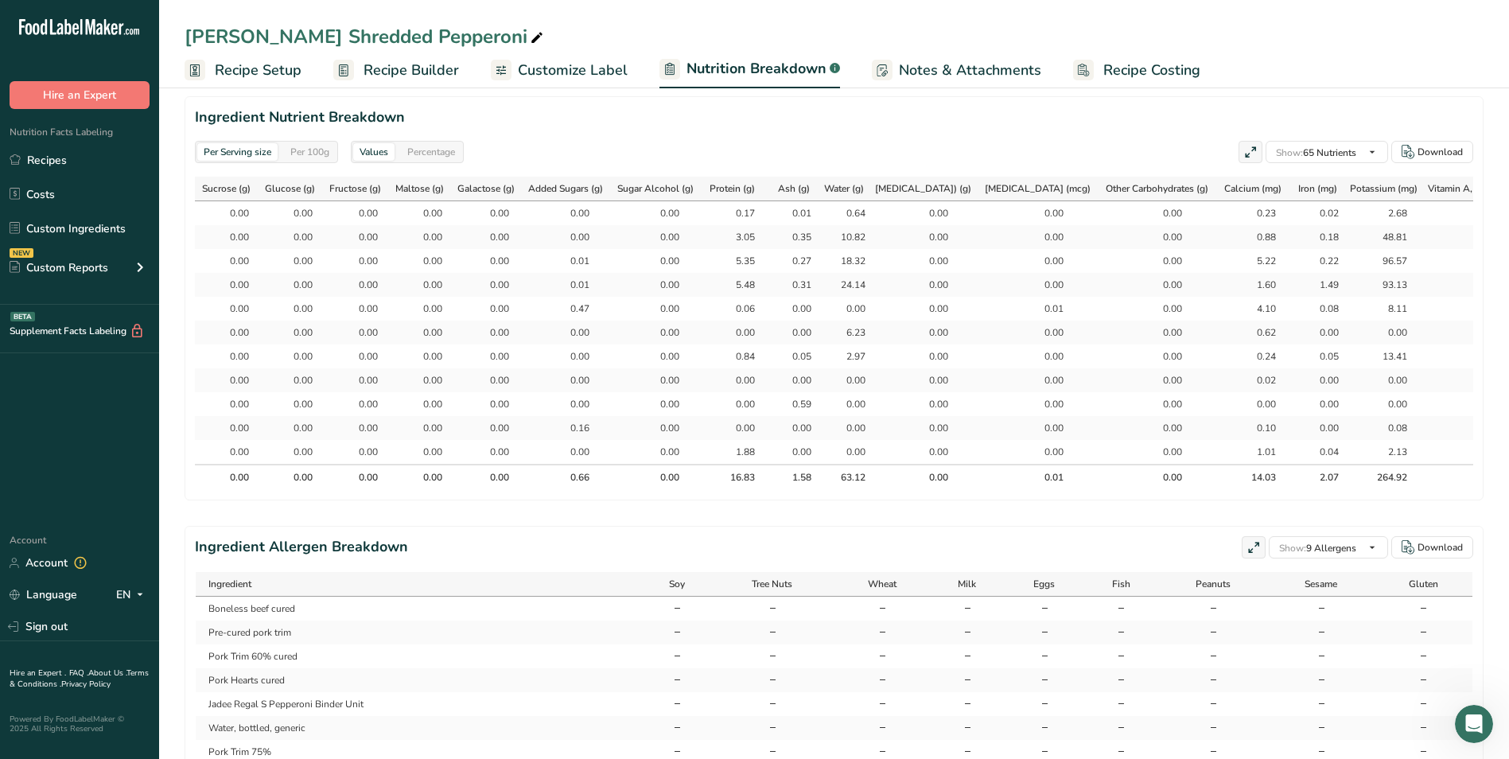
scroll to position [0, 1685]
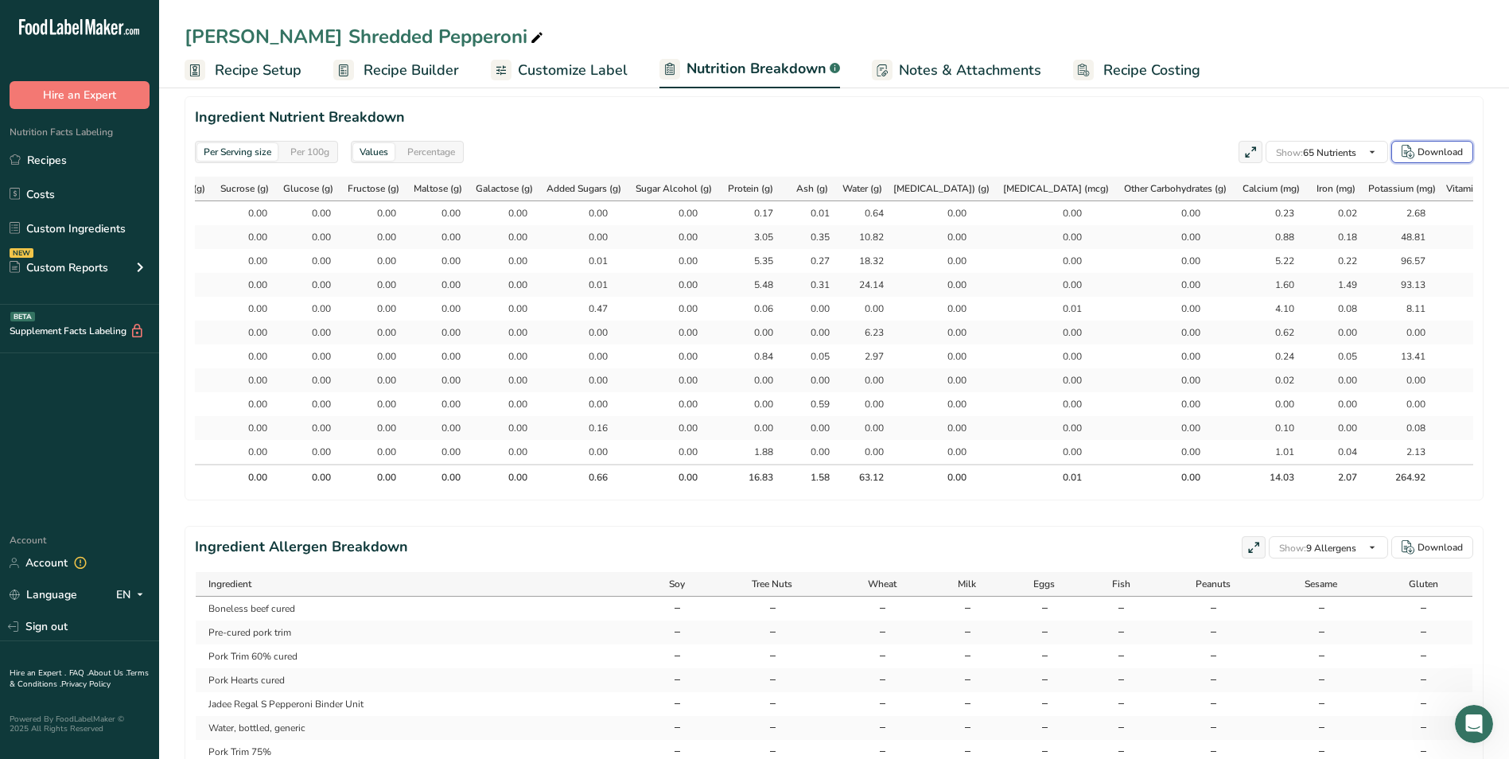
click at [1457, 152] on div "Download" at bounding box center [1440, 152] width 45 height 14
click at [1451, 152] on div "Download" at bounding box center [1440, 152] width 45 height 14
drag, startPoint x: 1450, startPoint y: 153, endPoint x: 1443, endPoint y: 99, distance: 53.8
click at [1443, 99] on section "Ingredient Nutrient Breakdown Per Serving size Per 100g Values Percentage Show:…" at bounding box center [834, 298] width 1299 height 404
drag, startPoint x: 1474, startPoint y: 2, endPoint x: 1150, endPoint y: 123, distance: 346.7
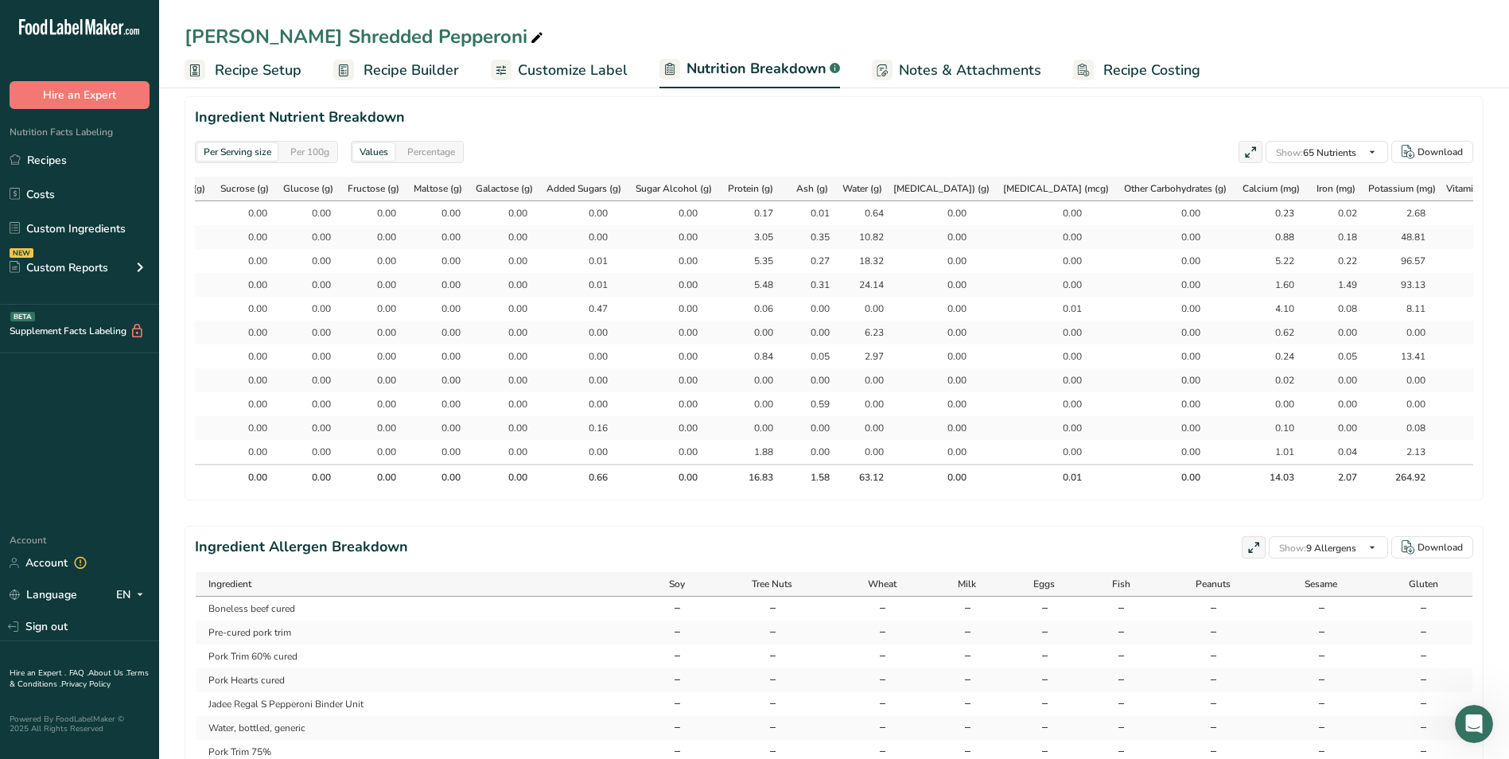
click at [1150, 123] on h2 "Ingredient Nutrient Breakdown" at bounding box center [834, 117] width 1279 height 21
drag, startPoint x: 17, startPoint y: 8, endPoint x: 1177, endPoint y: 531, distance: 1272.3
click at [1177, 531] on div "Per Serving size Per 100g Download Total Calories 181.1 kcal Total Carbs 5.5 g …" at bounding box center [834, 131] width 1299 height 1478
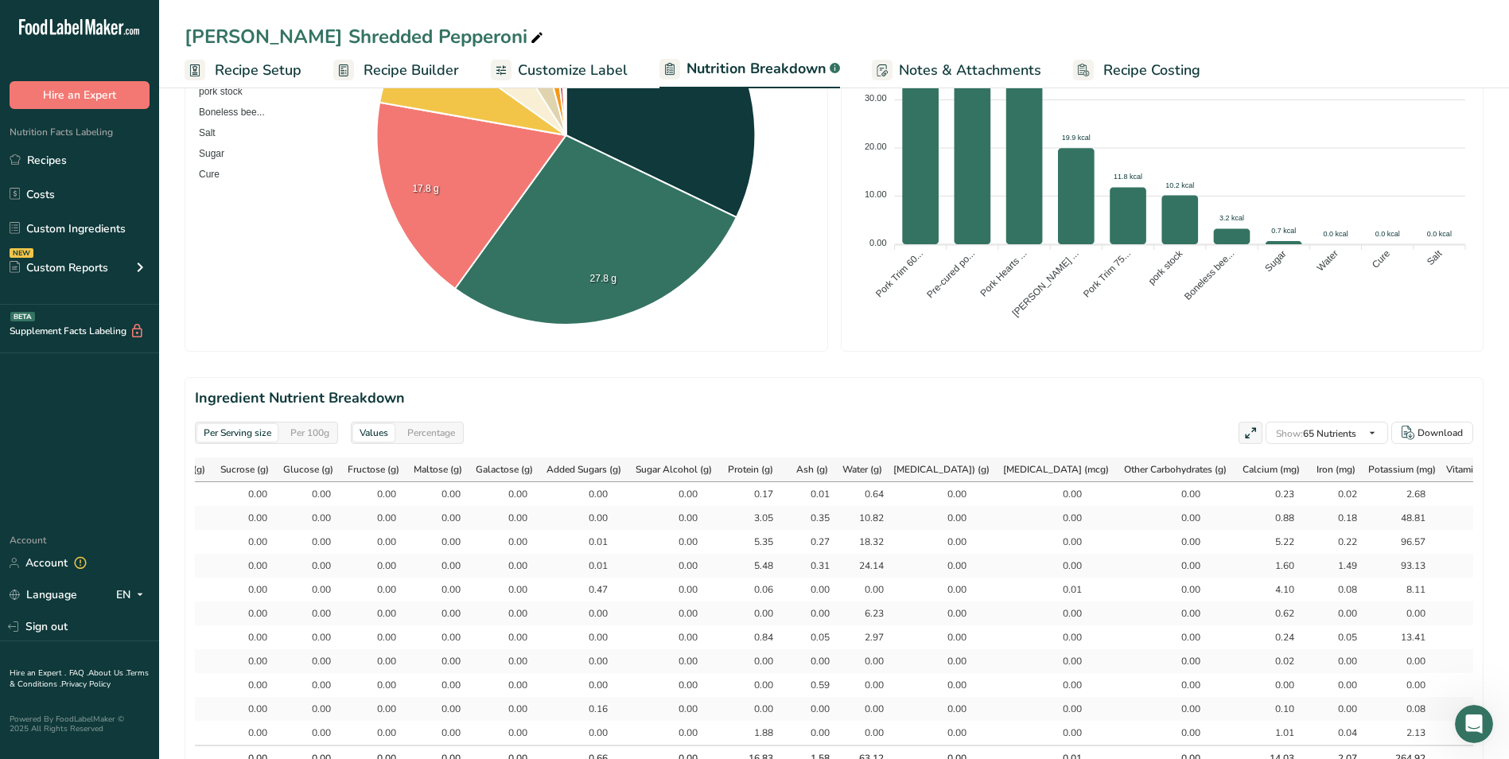
scroll to position [716, 0]
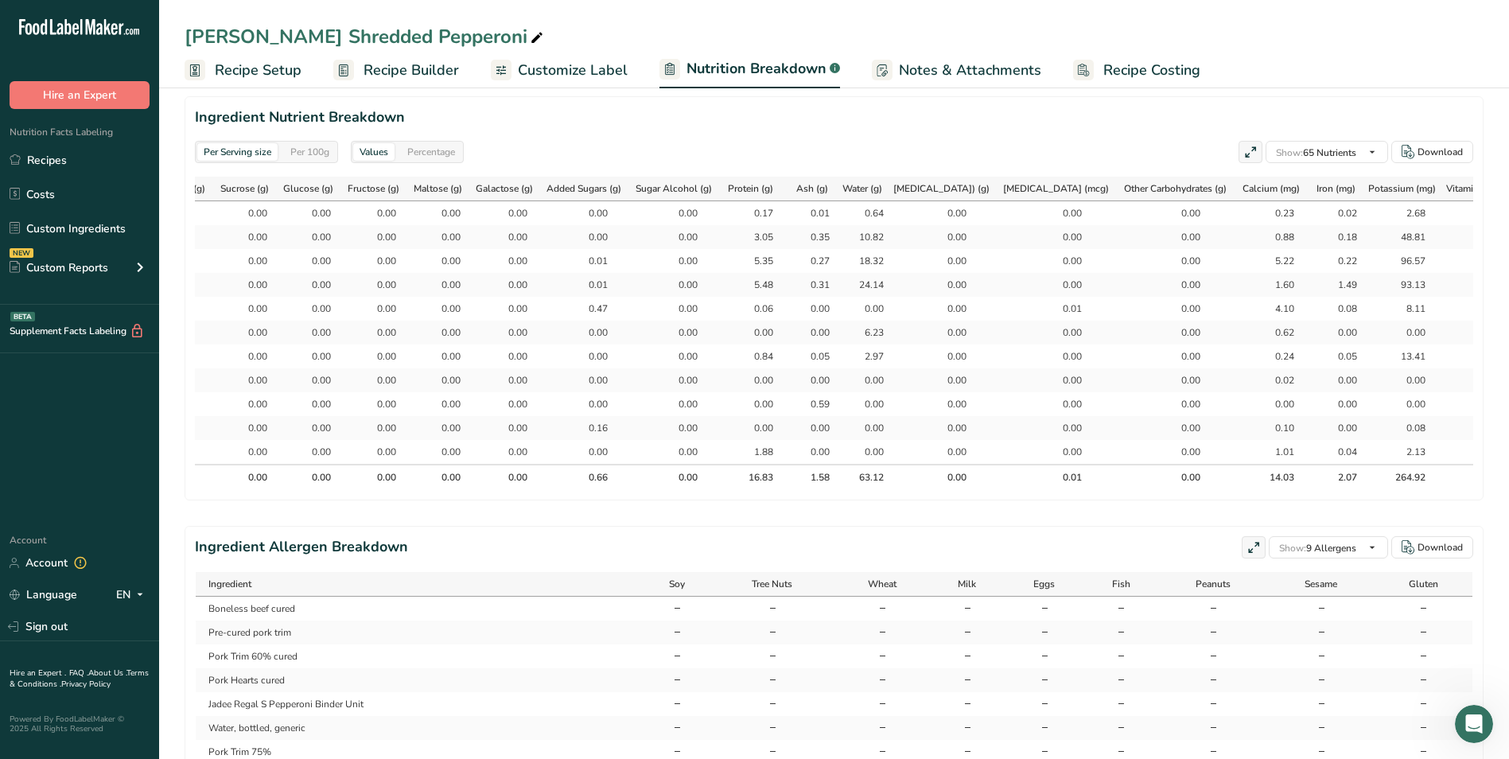
click at [414, 76] on span "Recipe Builder" at bounding box center [411, 70] width 95 height 21
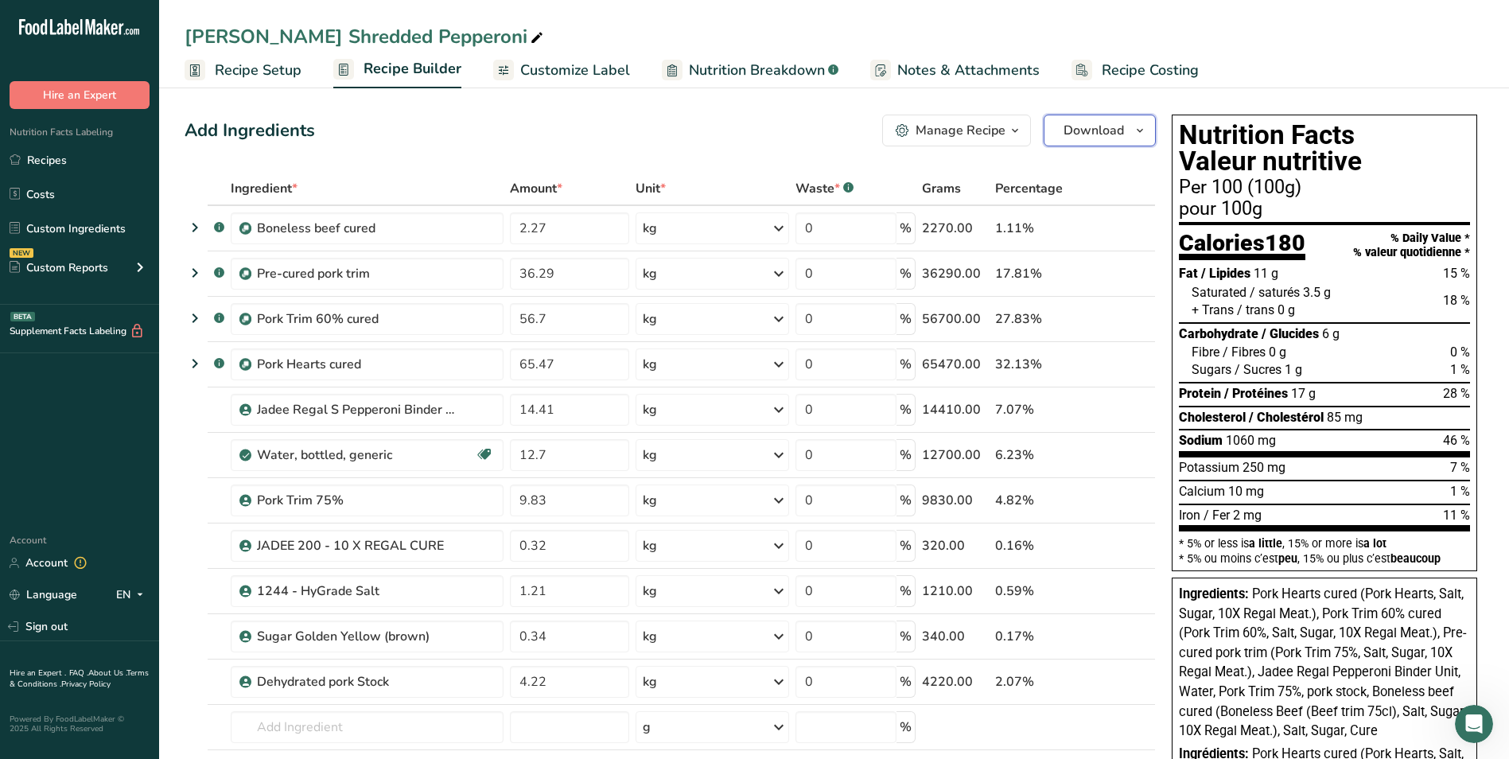
click at [1142, 130] on icon "button" at bounding box center [1140, 131] width 13 height 20
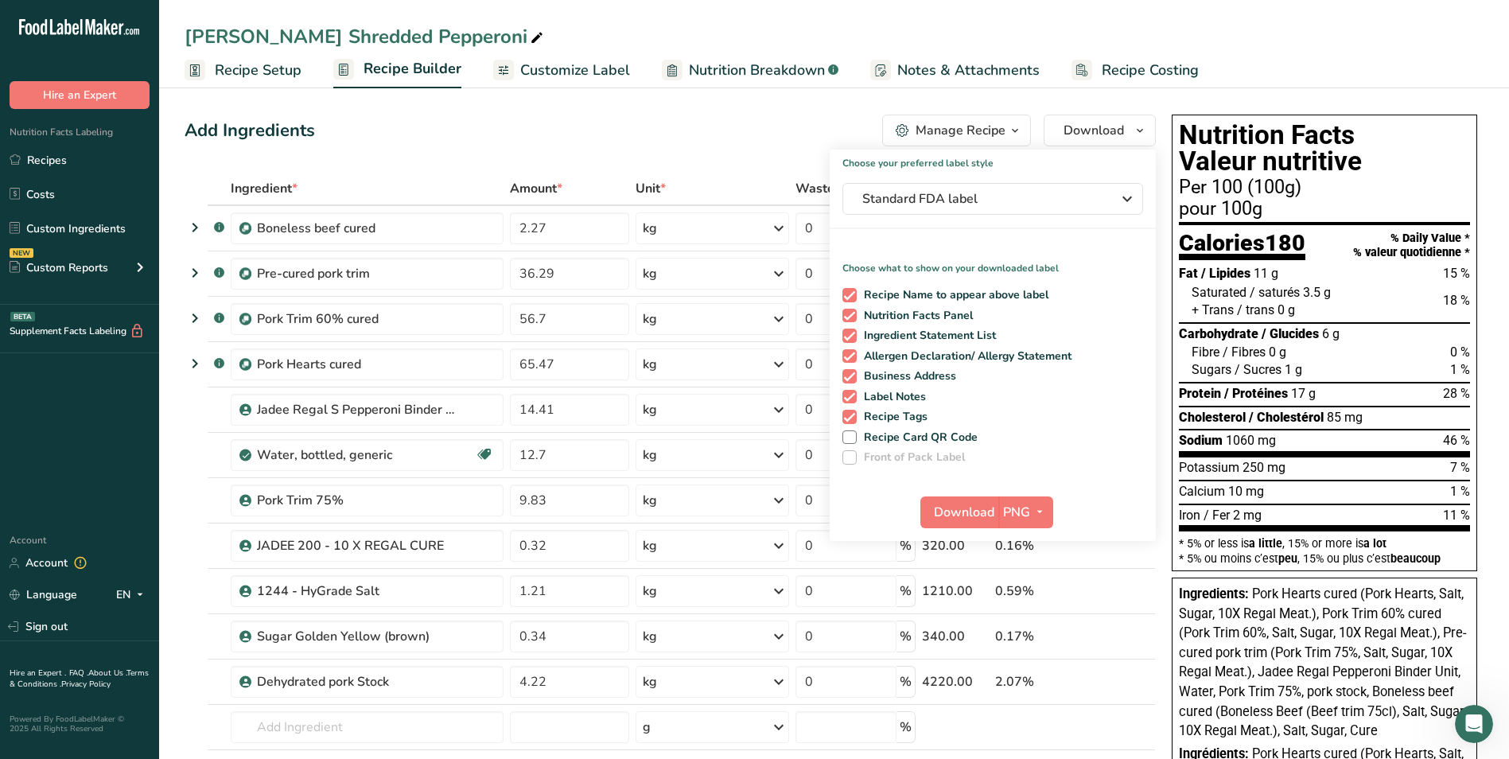
click at [765, 127] on div "Add Ingredients Manage Recipe Delete Recipe Duplicate Recipe Scale Recipe Save …" at bounding box center [670, 131] width 971 height 32
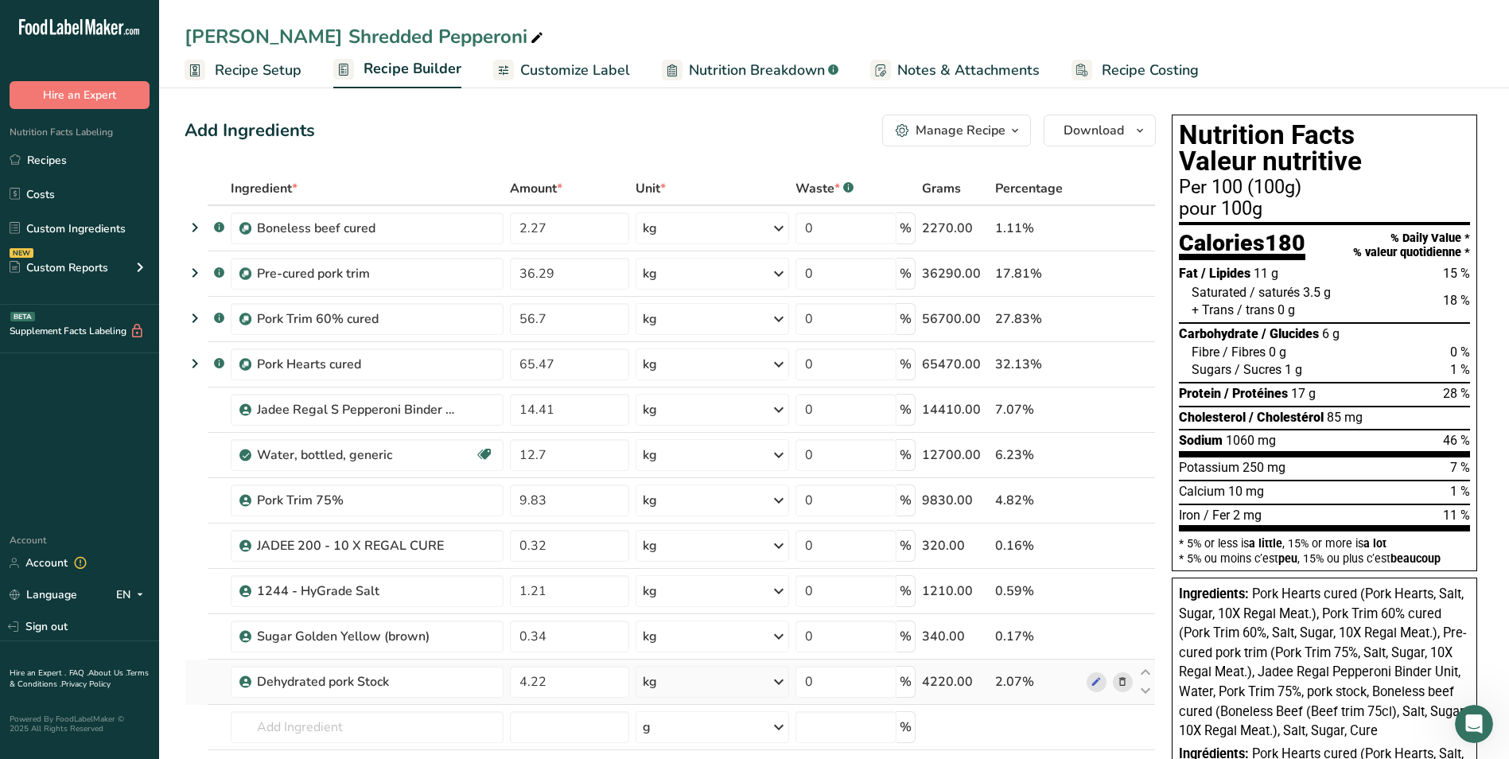
drag, startPoint x: 228, startPoint y: 166, endPoint x: 1045, endPoint y: 680, distance: 965.3
click at [1045, 680] on div "Add Ingredients Manage Recipe Delete Recipe Duplicate Recipe Scale Recipe Save …" at bounding box center [675, 760] width 981 height 1305
click at [1008, 724] on td at bounding box center [1037, 727] width 91 height 45
